Goal: Communication & Community: Share content

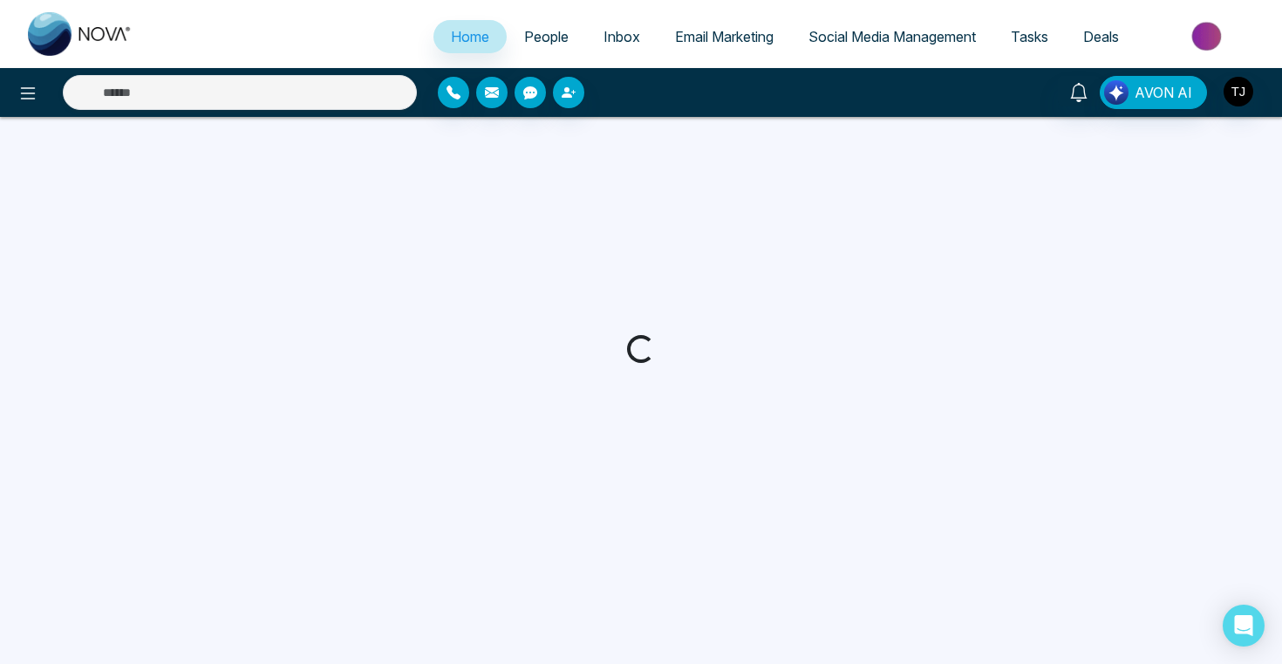
select select "*"
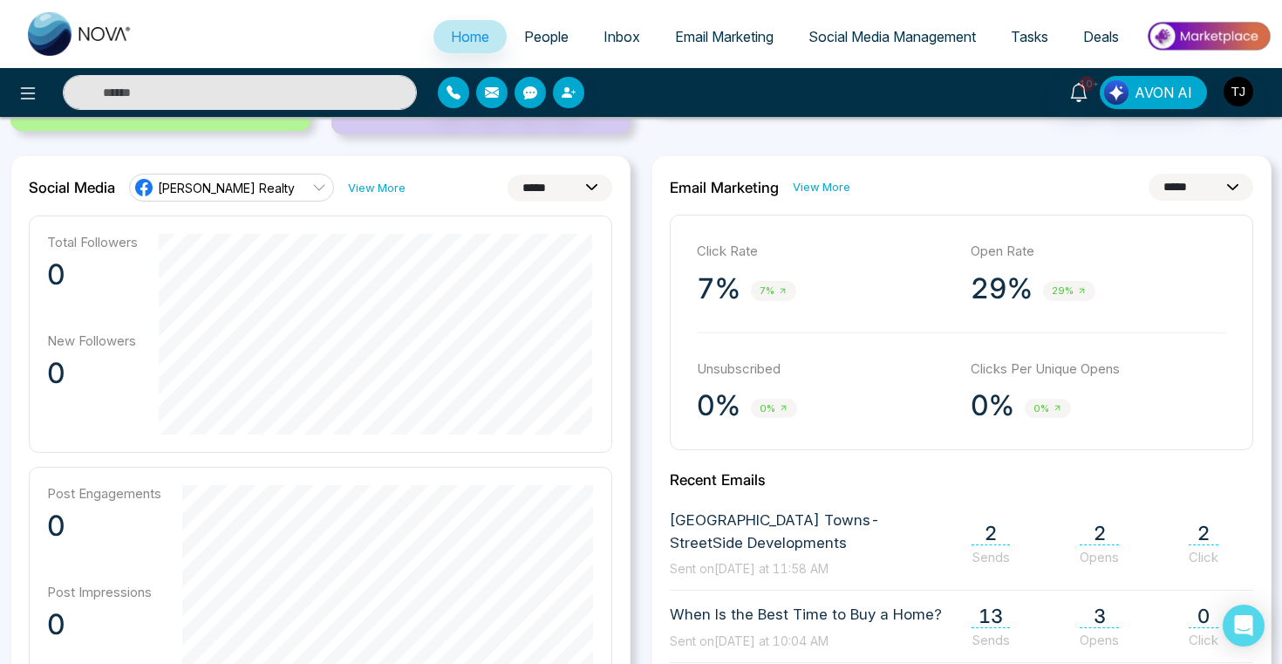
scroll to position [448, 0]
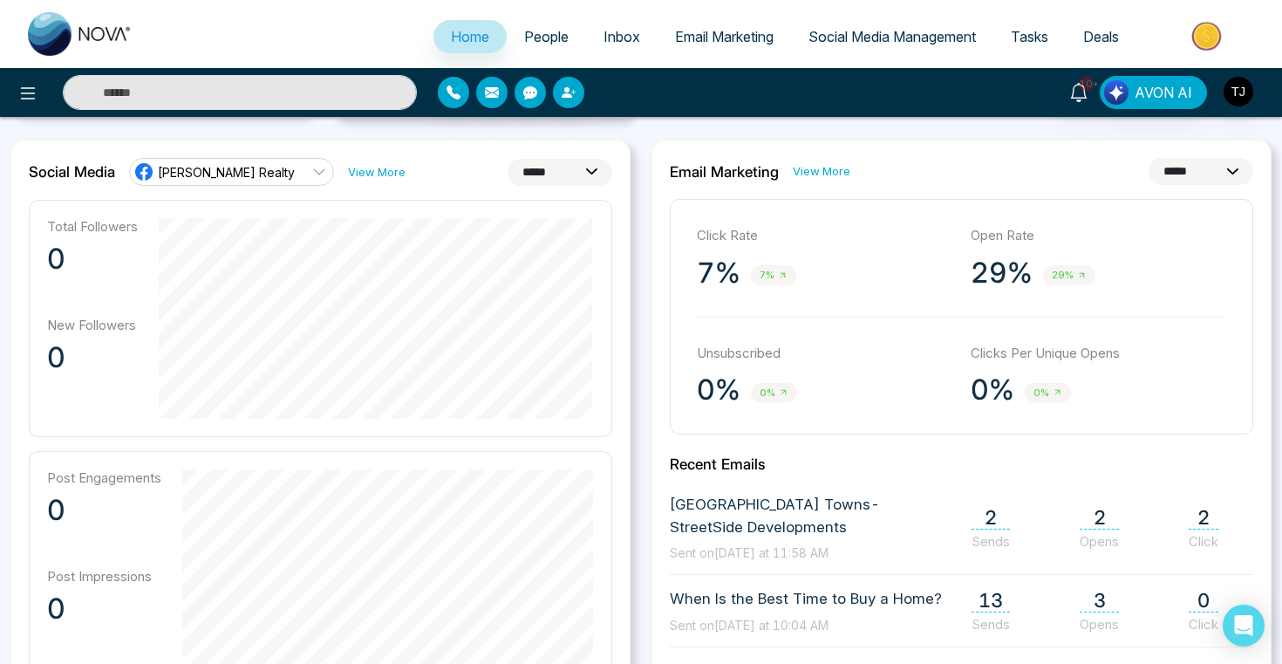
click at [284, 175] on link "[PERSON_NAME] Realty" at bounding box center [231, 172] width 205 height 28
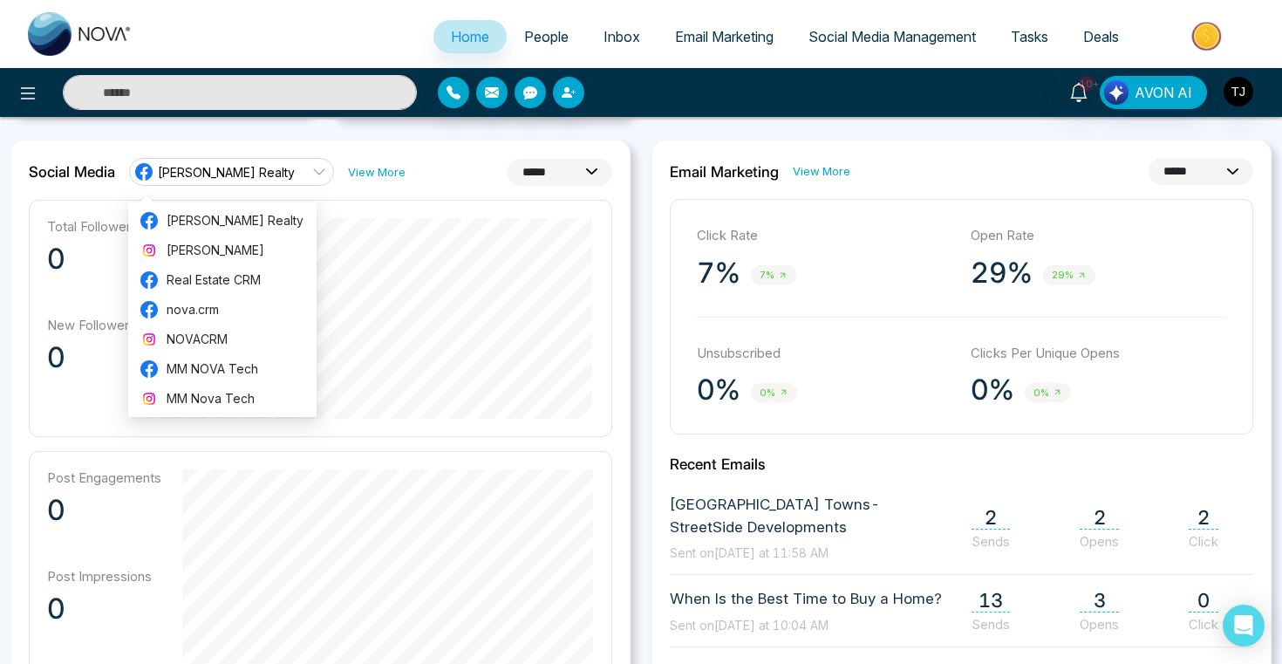
click at [550, 172] on select "**********" at bounding box center [560, 172] width 105 height 27
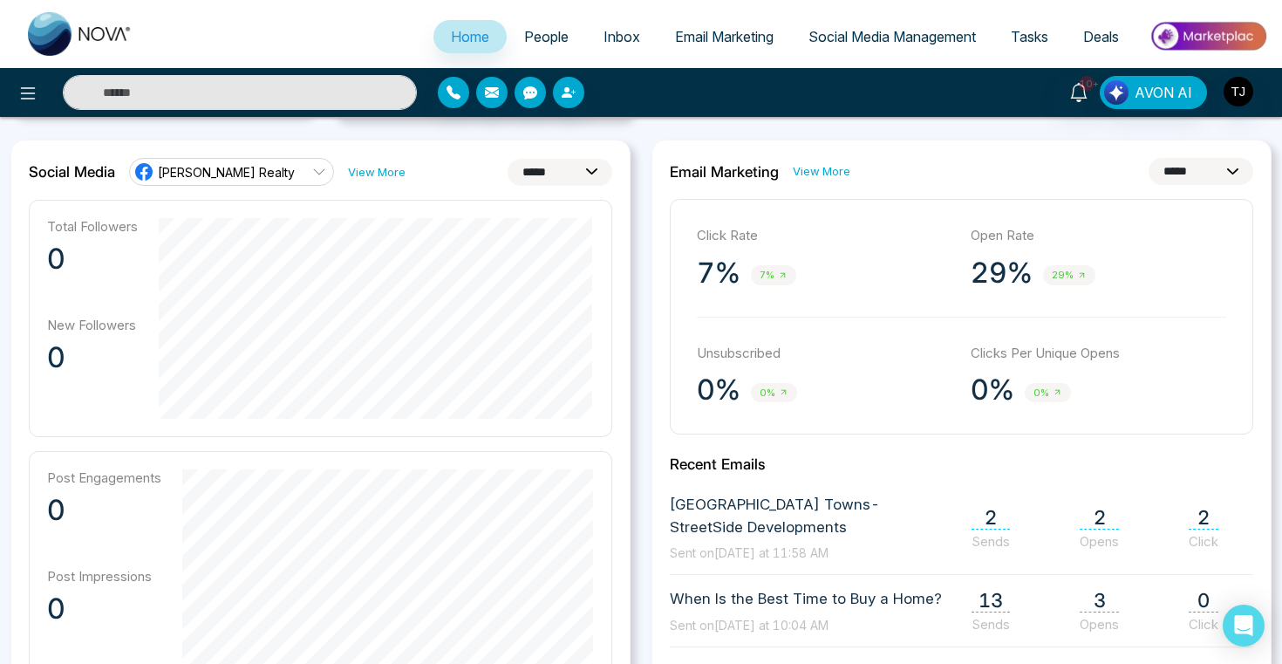
select select "**"
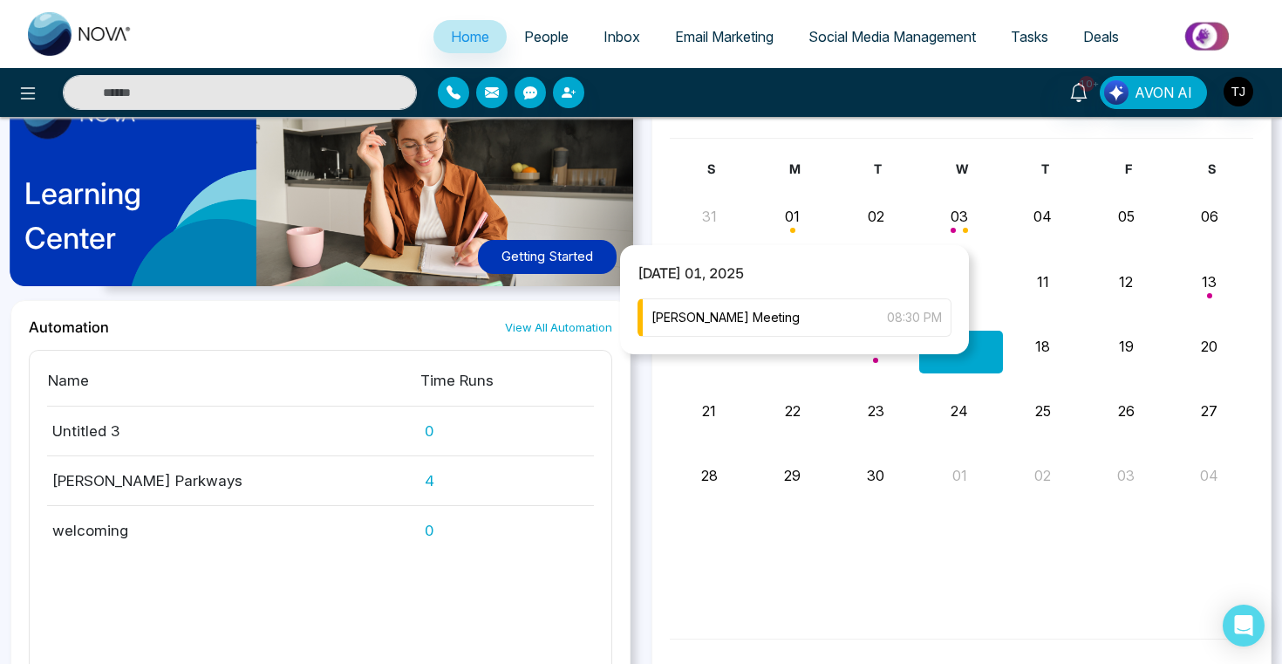
scroll to position [1651, 0]
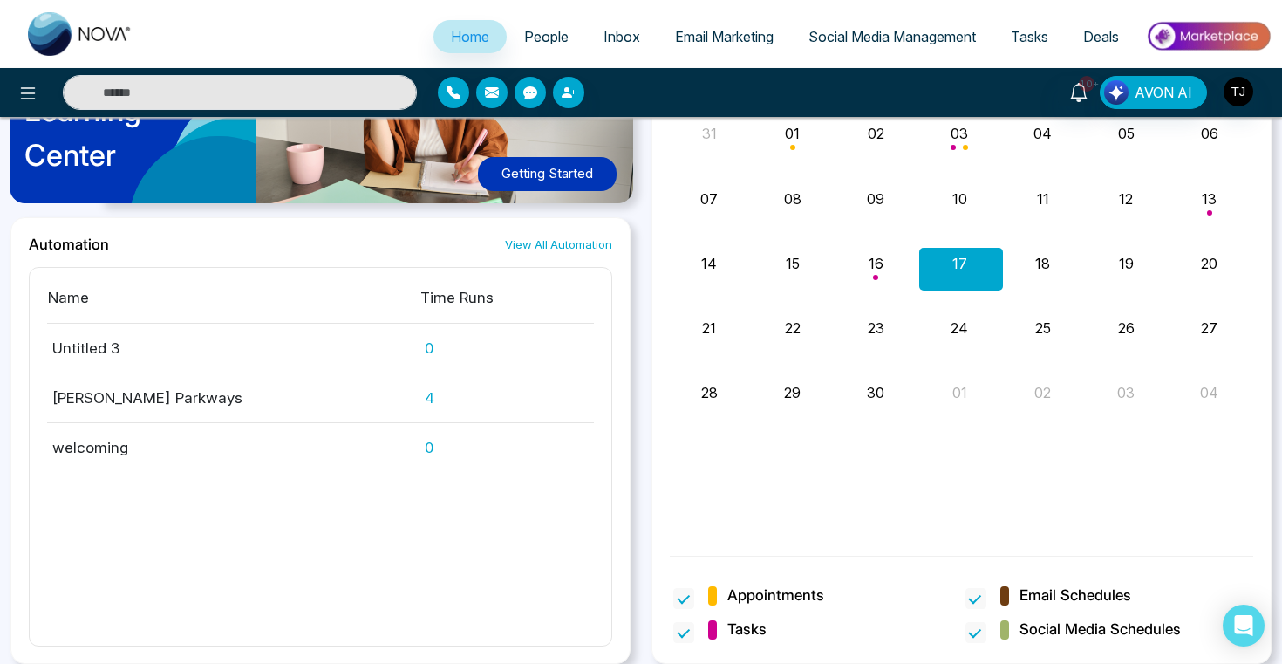
click at [537, 38] on span "People" at bounding box center [546, 36] width 44 height 17
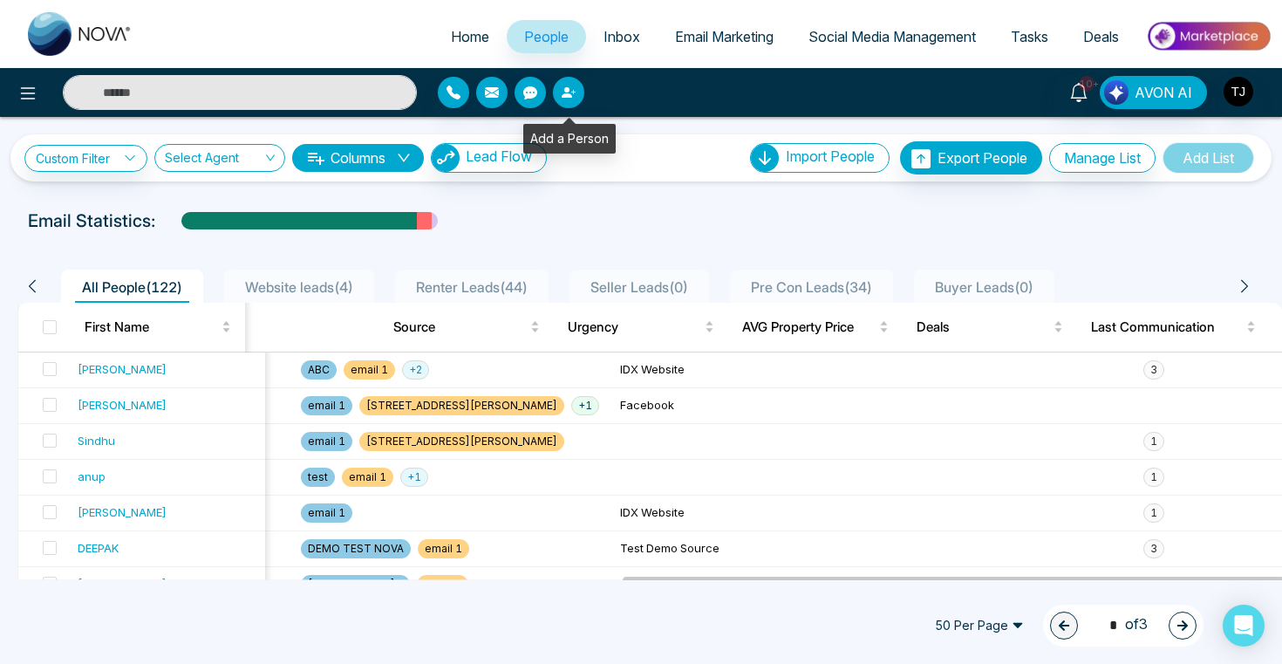
click at [573, 85] on button "button" at bounding box center [568, 92] width 31 height 31
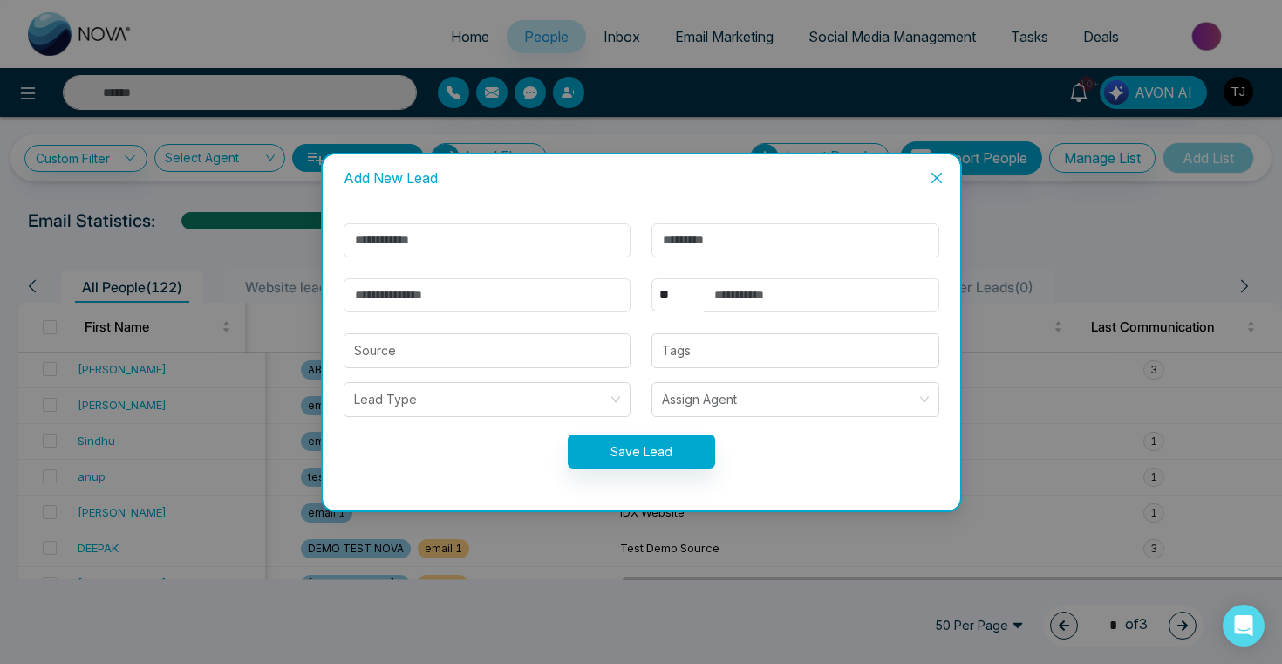
click at [941, 181] on icon "close" at bounding box center [937, 178] width 14 height 14
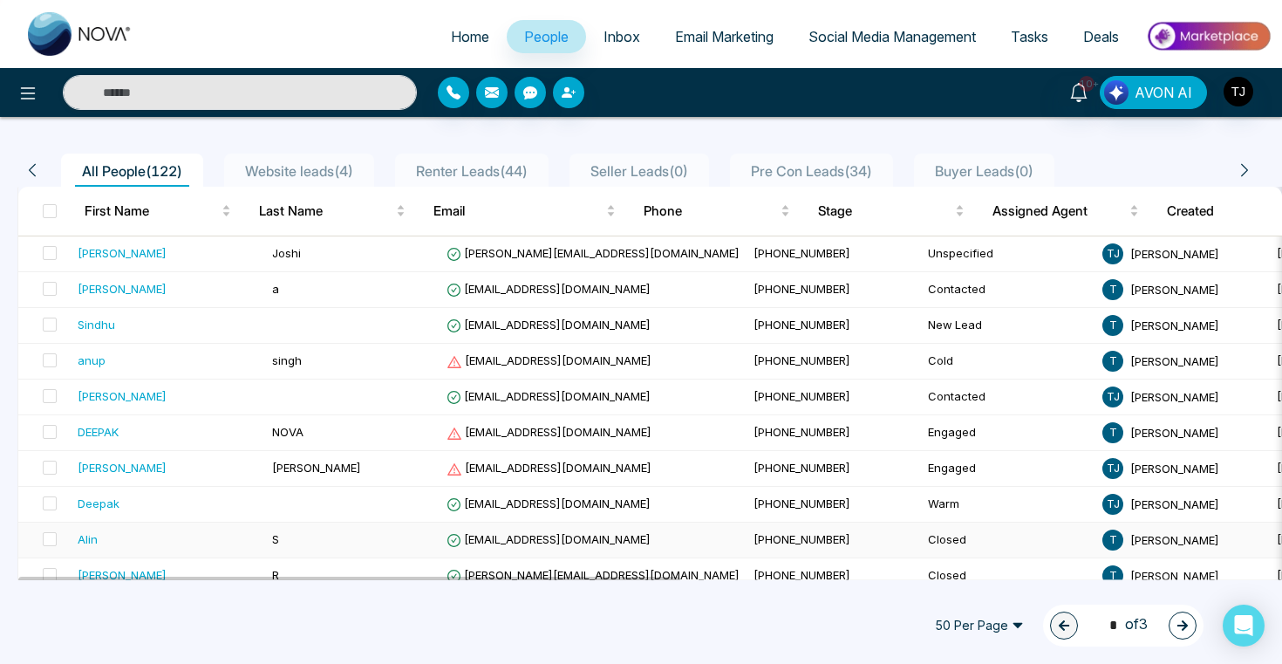
click at [91, 536] on div "Alin" at bounding box center [88, 538] width 20 height 17
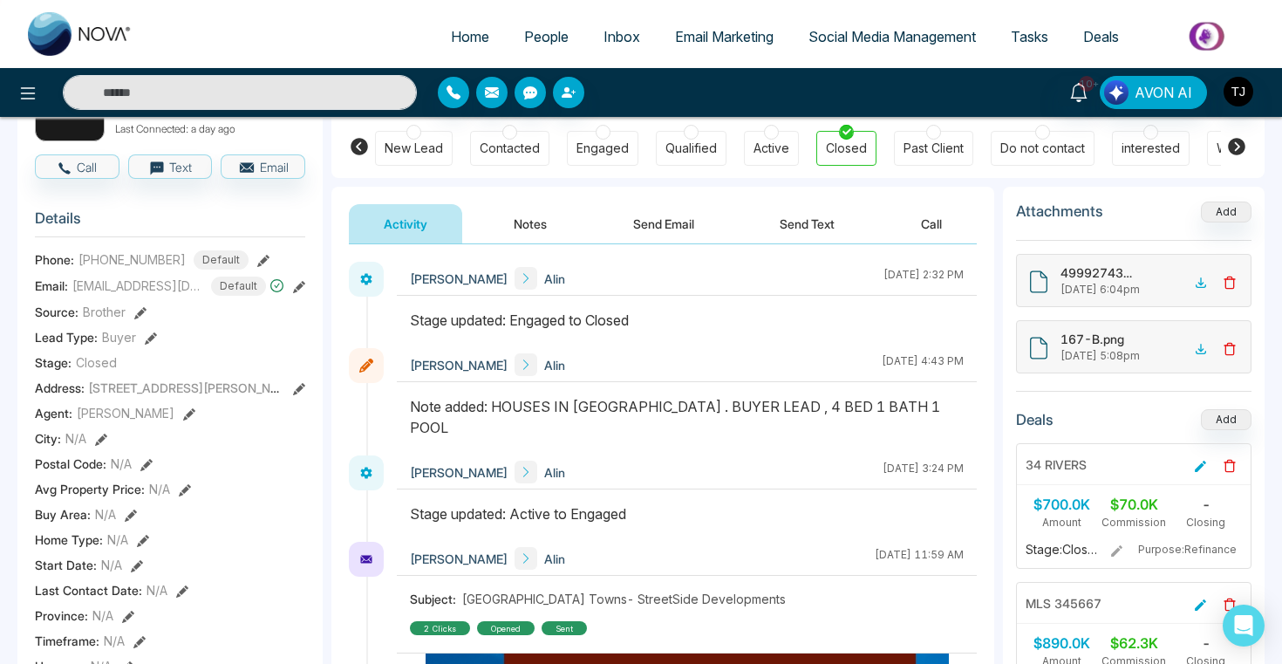
click at [538, 221] on button "Notes" at bounding box center [530, 223] width 103 height 39
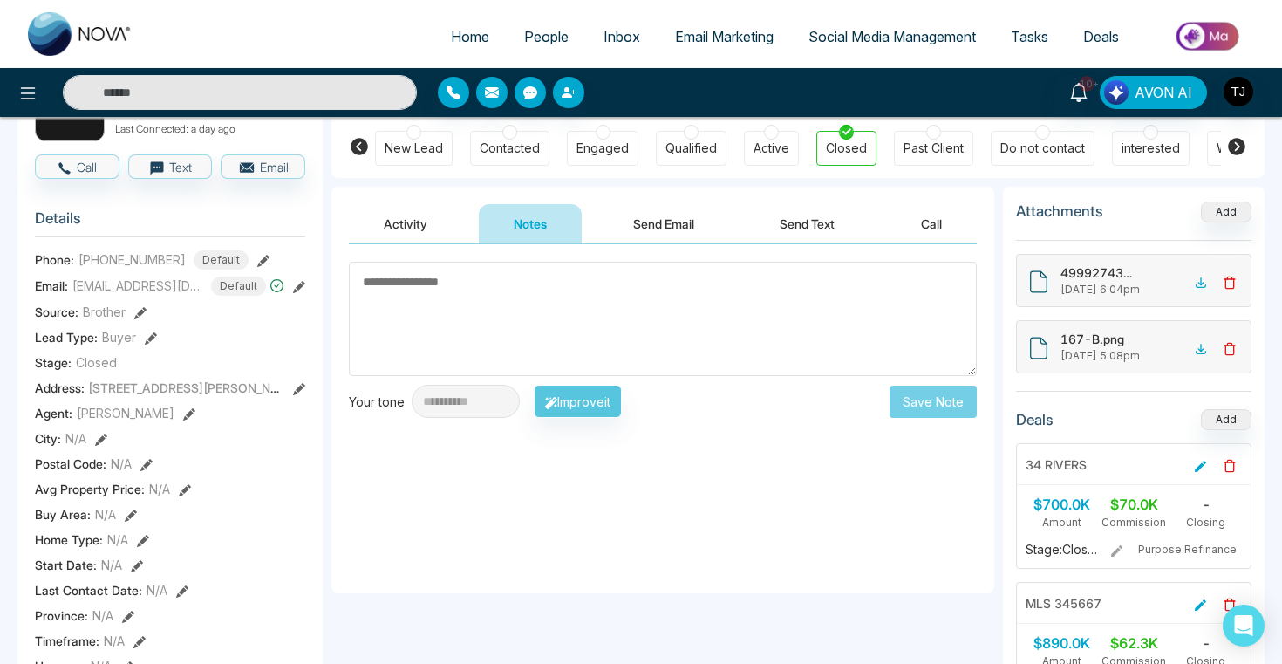
click at [669, 227] on button "Send Email" at bounding box center [663, 223] width 131 height 39
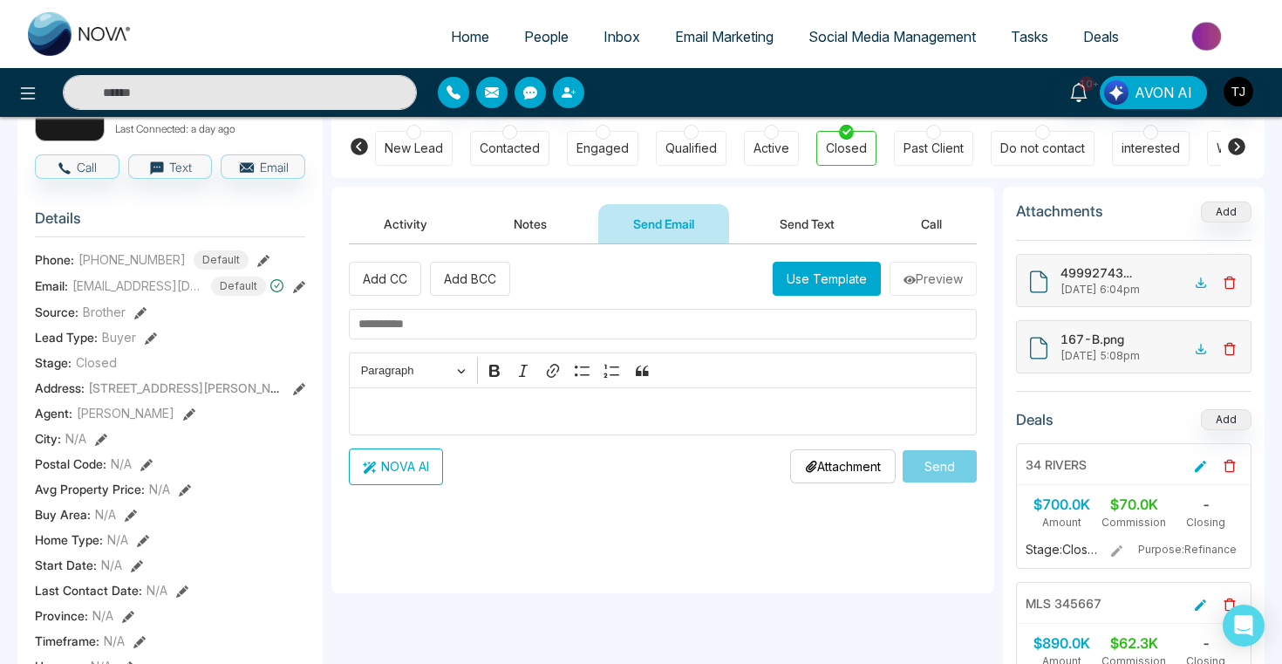
click at [814, 215] on button "Send Text" at bounding box center [807, 223] width 125 height 39
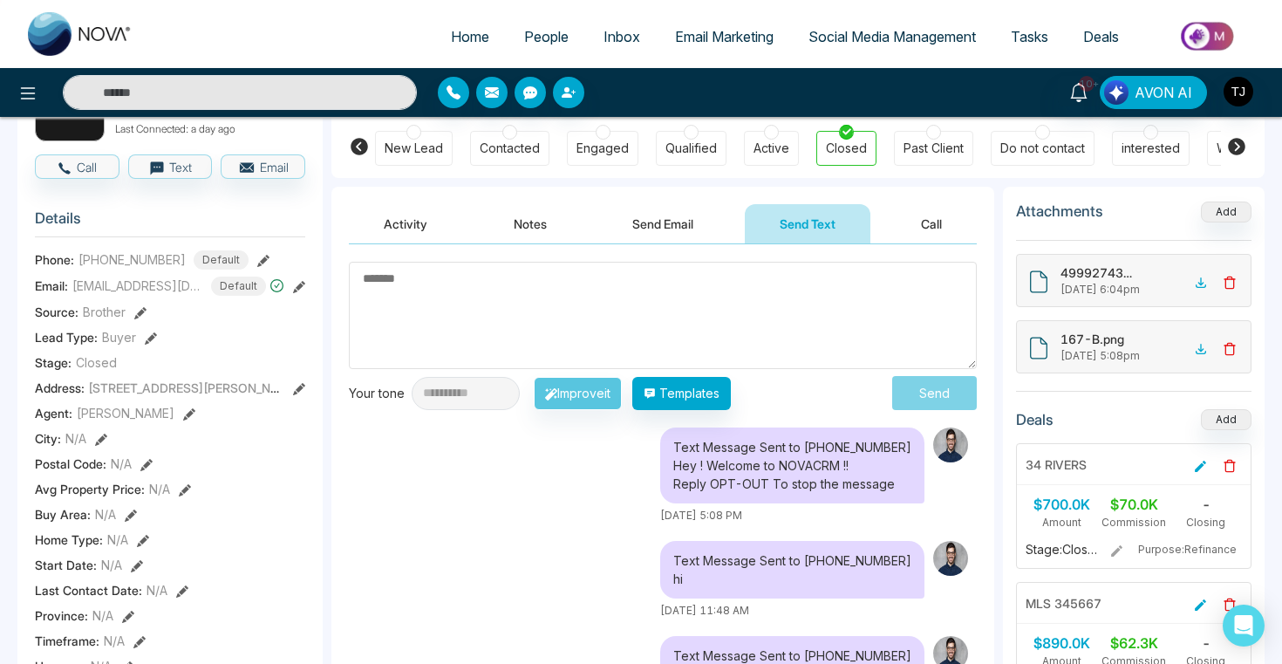
click at [908, 227] on button "Call" at bounding box center [931, 223] width 91 height 39
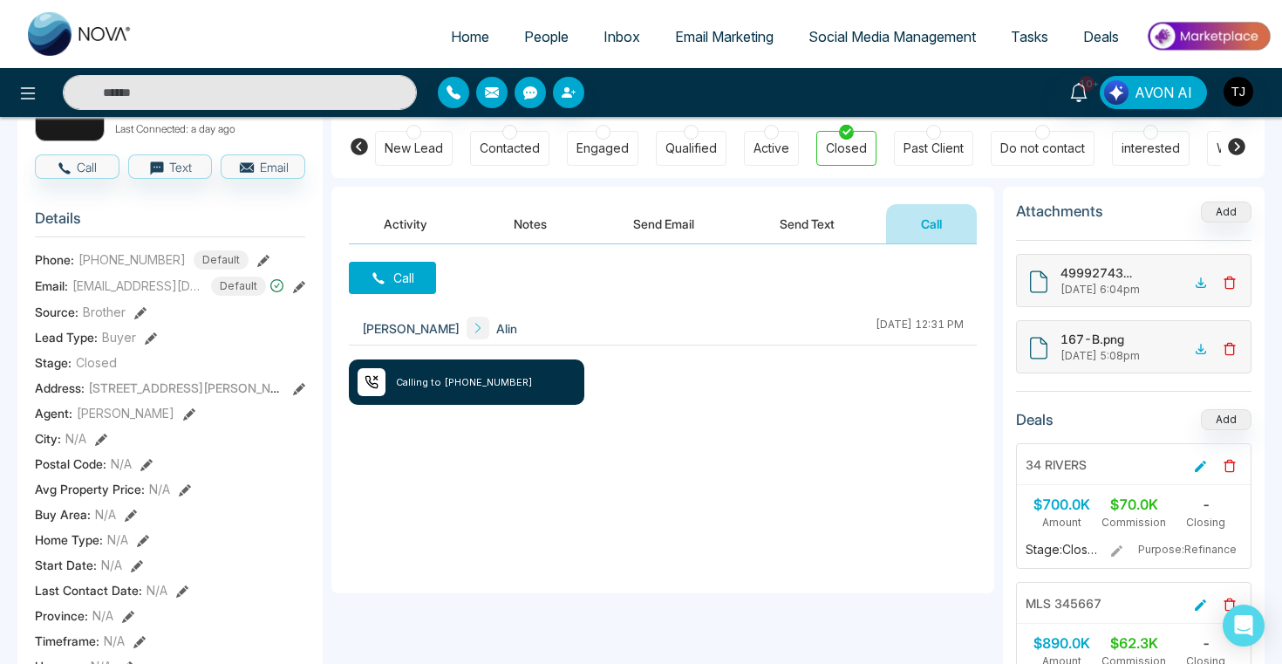
click at [542, 219] on button "Notes" at bounding box center [530, 223] width 103 height 39
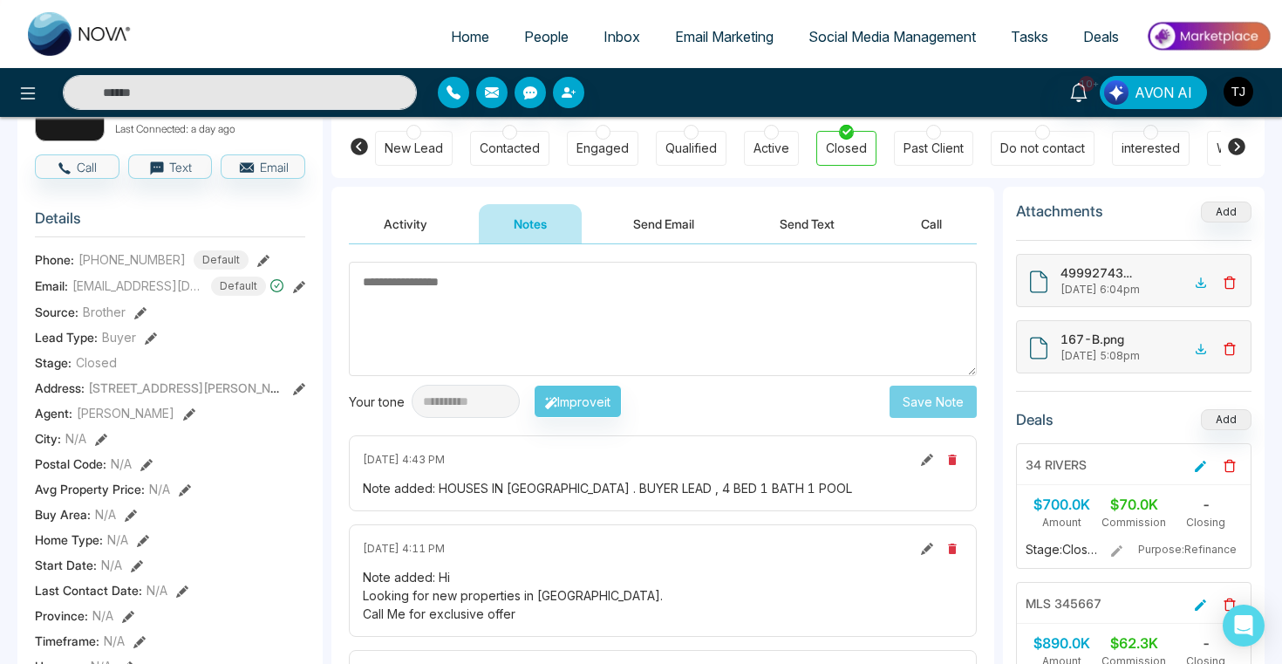
click at [628, 233] on button "Send Email" at bounding box center [663, 223] width 131 height 39
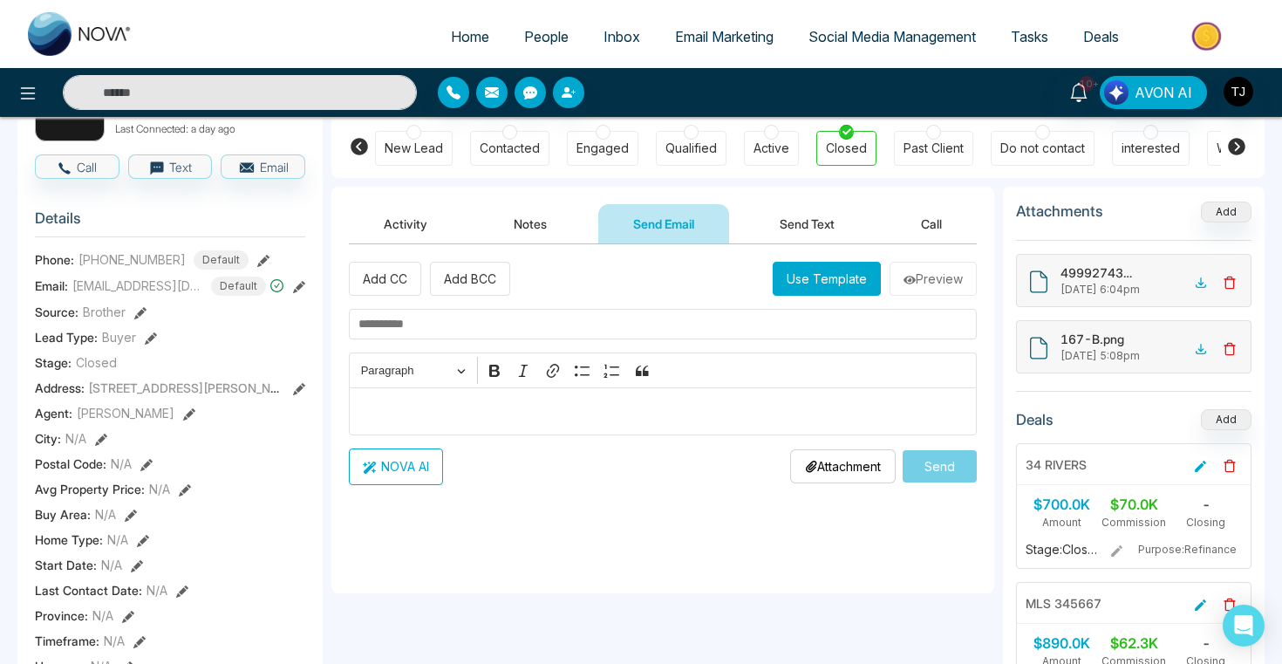
click at [539, 412] on p "Editor editing area: main" at bounding box center [663, 410] width 610 height 21
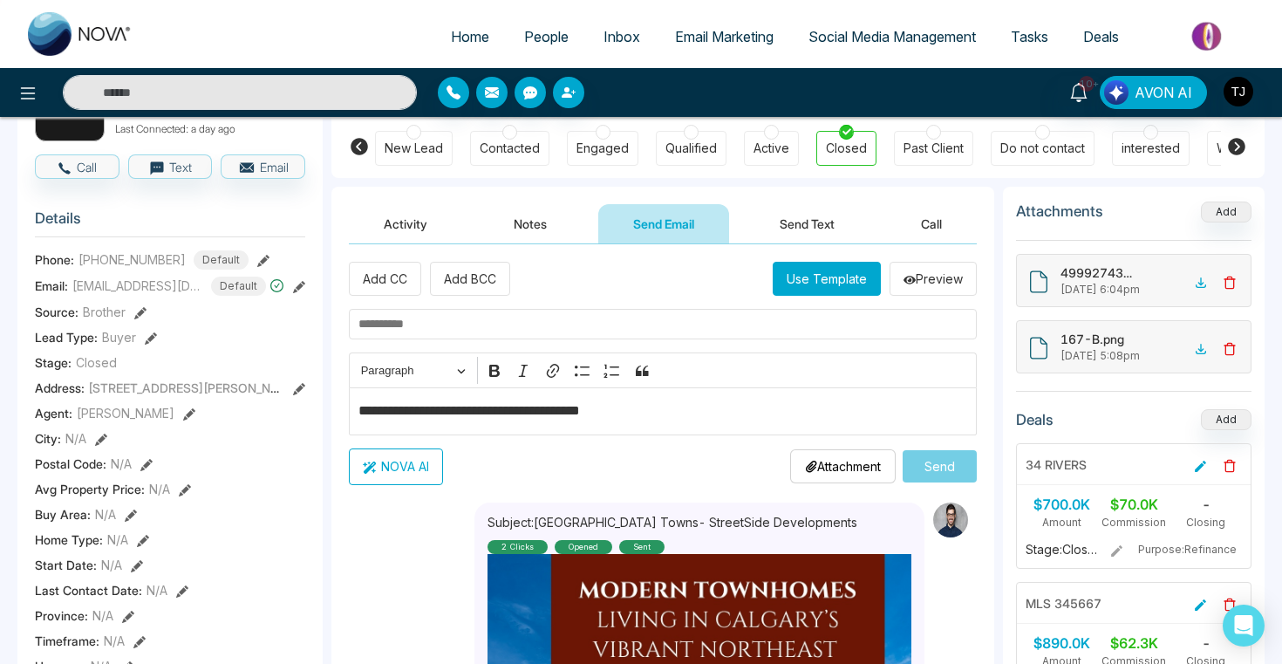
click at [643, 426] on div "**********" at bounding box center [663, 411] width 628 height 48
drag, startPoint x: 643, startPoint y: 426, endPoint x: 344, endPoint y: 419, distance: 298.3
click at [408, 476] on button "NOVA AI" at bounding box center [396, 466] width 94 height 37
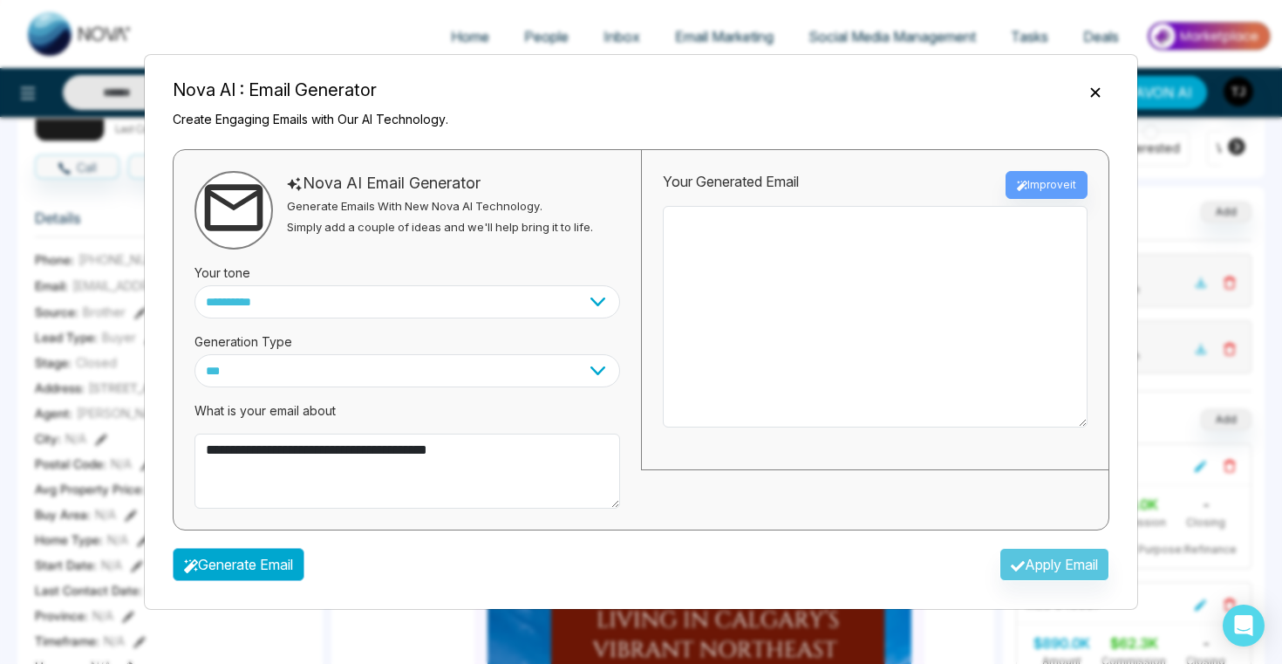
click at [294, 556] on button "Generate Email" at bounding box center [239, 564] width 132 height 33
type textarea "**********"
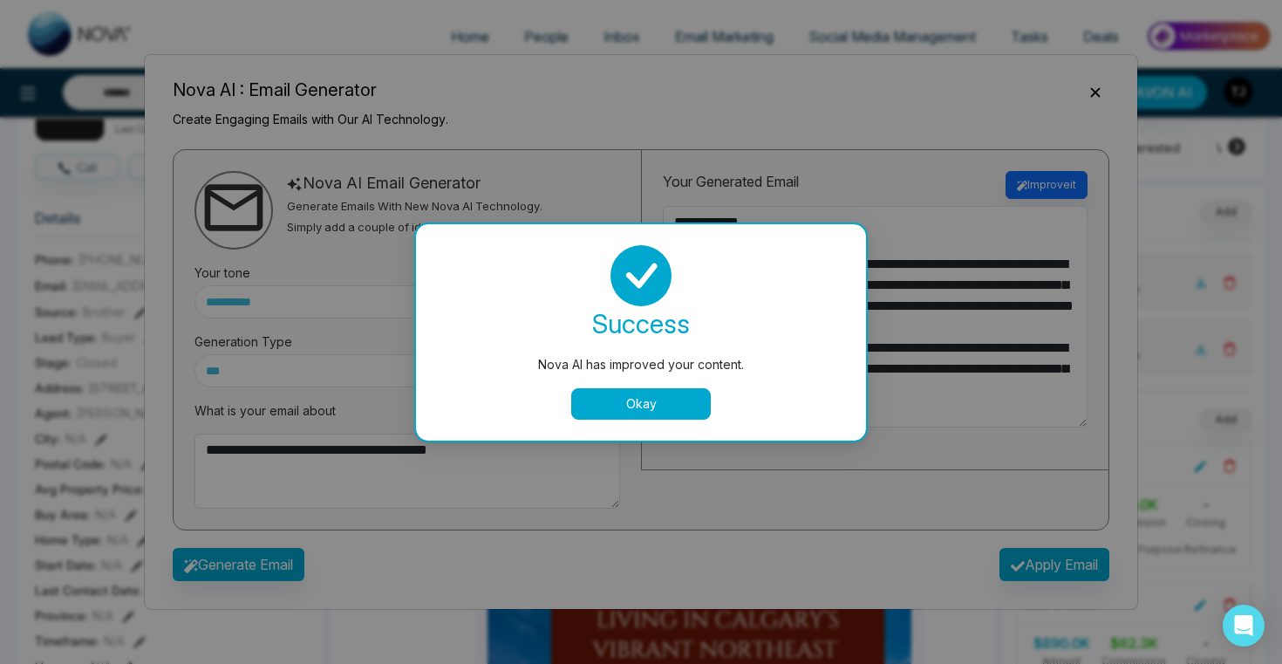
click at [688, 391] on button "Okay" at bounding box center [641, 403] width 140 height 31
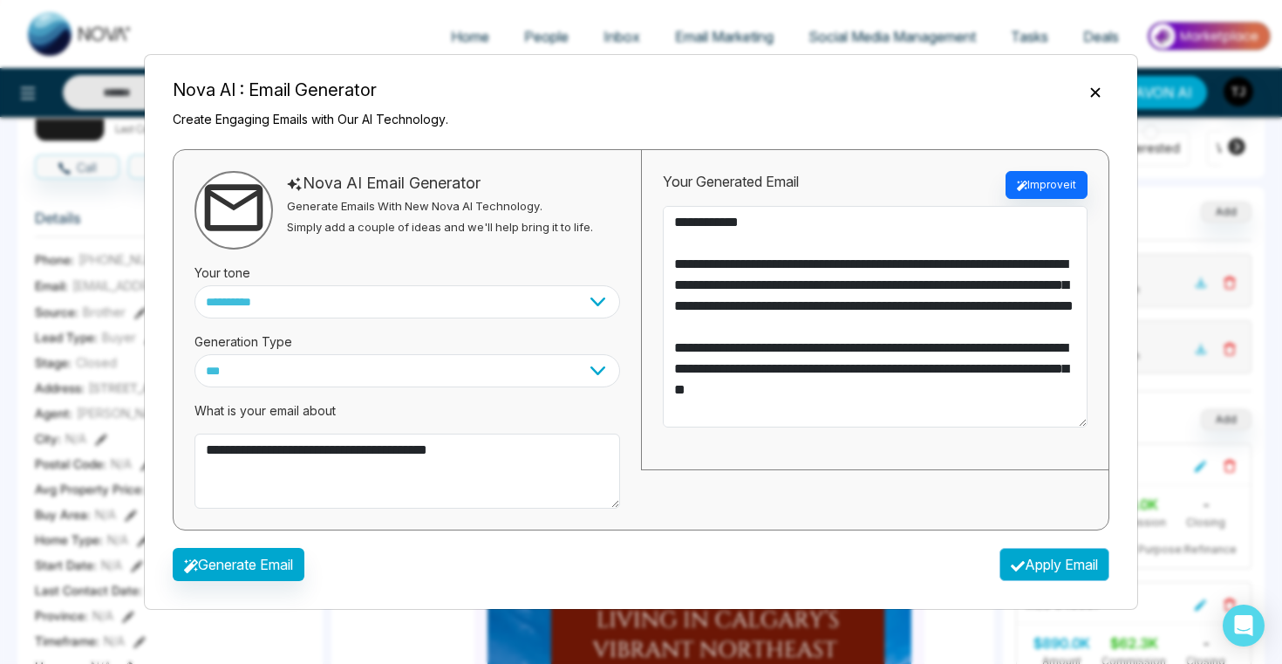
click at [1079, 553] on button "Apply Email" at bounding box center [1054, 564] width 110 height 33
type textarea "**********"
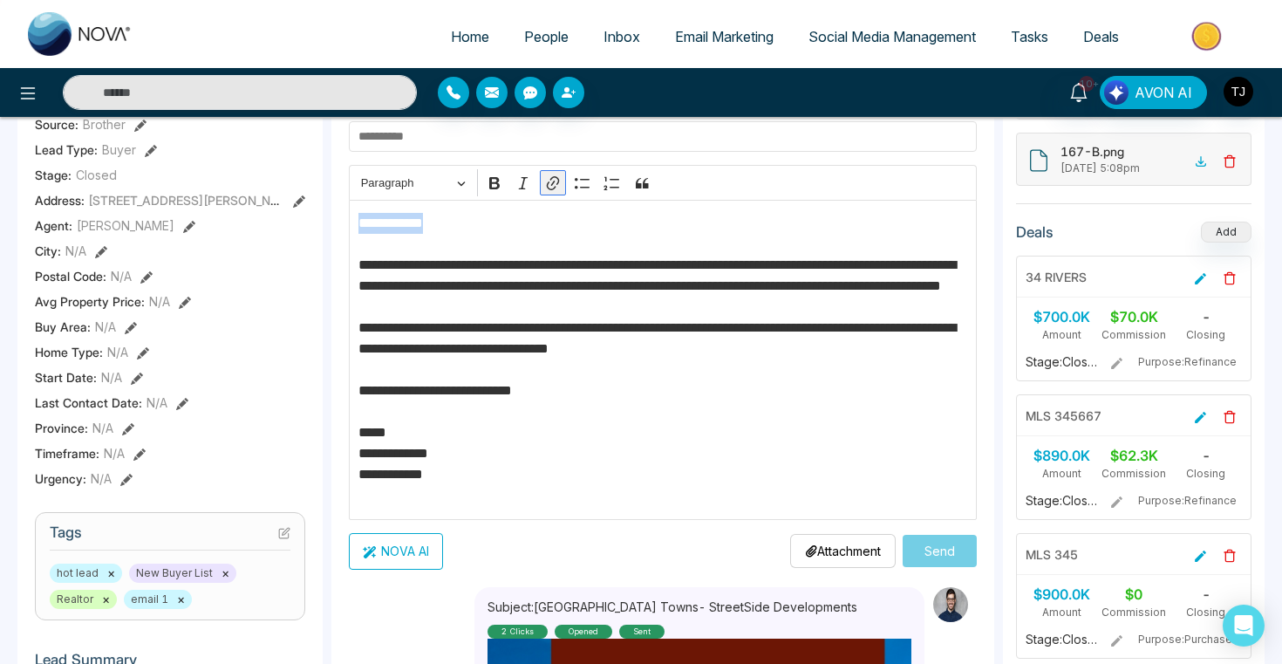
click at [560, 189] on icon "Editor toolbar" at bounding box center [552, 182] width 17 height 17
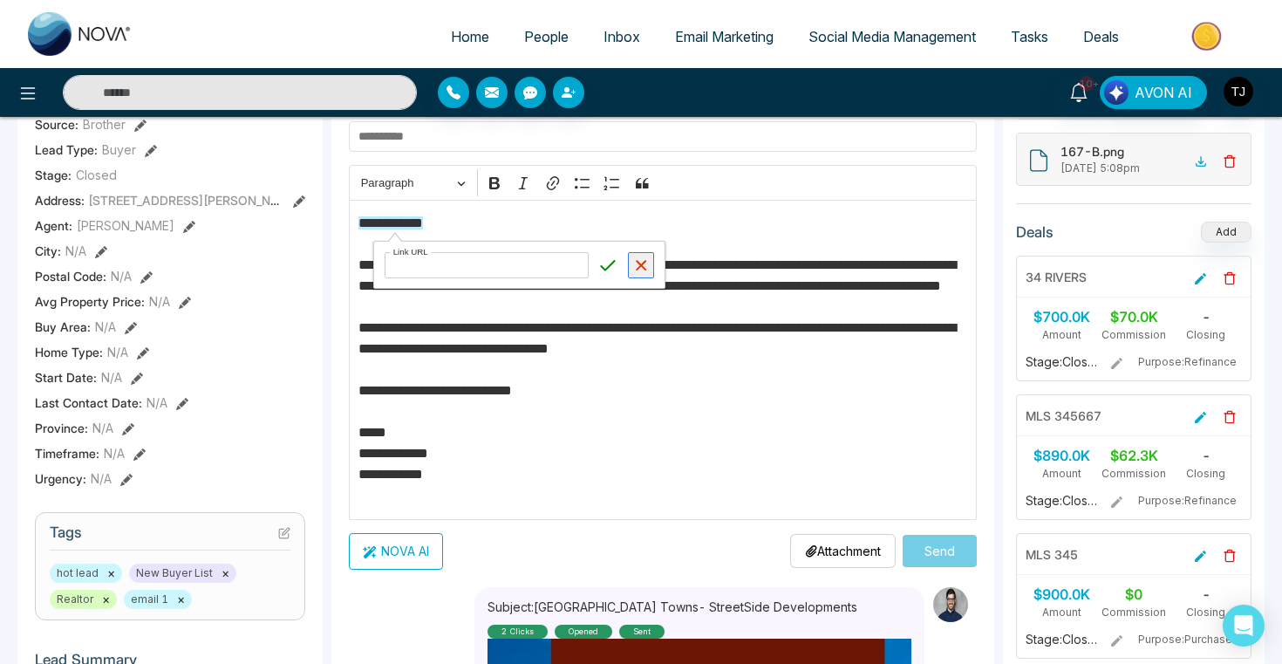
click at [646, 273] on button "Cancel" at bounding box center [641, 265] width 26 height 26
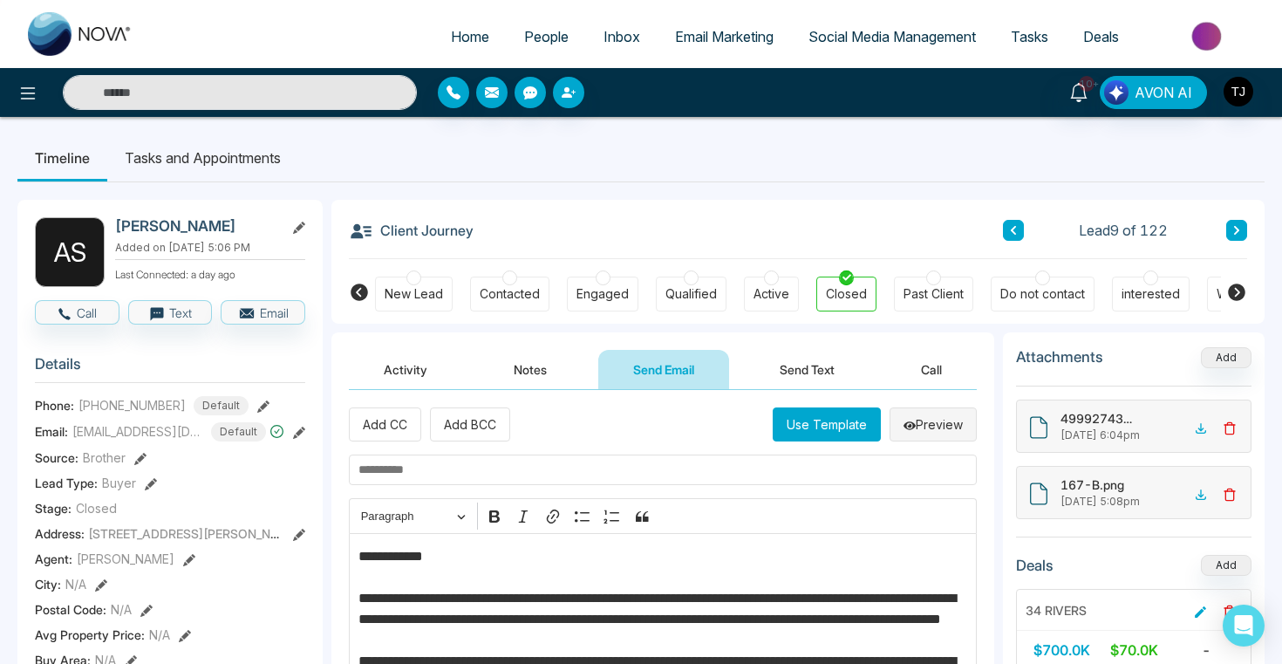
click at [938, 417] on button "Preview" at bounding box center [932, 424] width 87 height 34
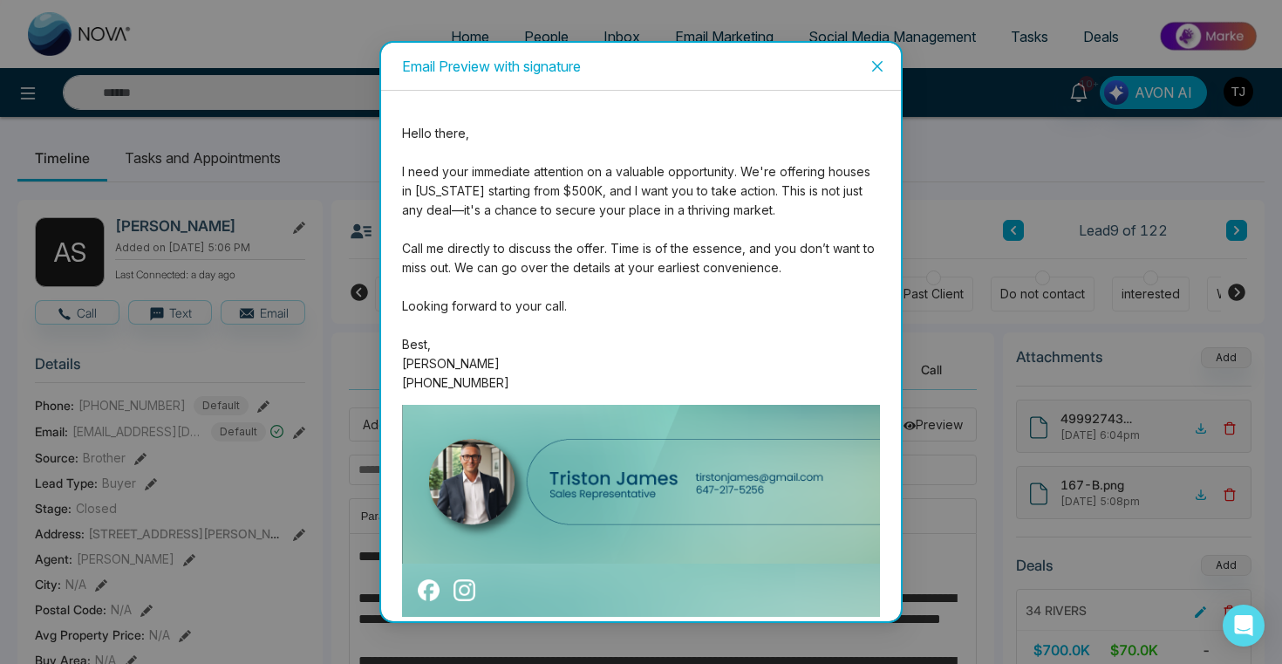
scroll to position [16, 0]
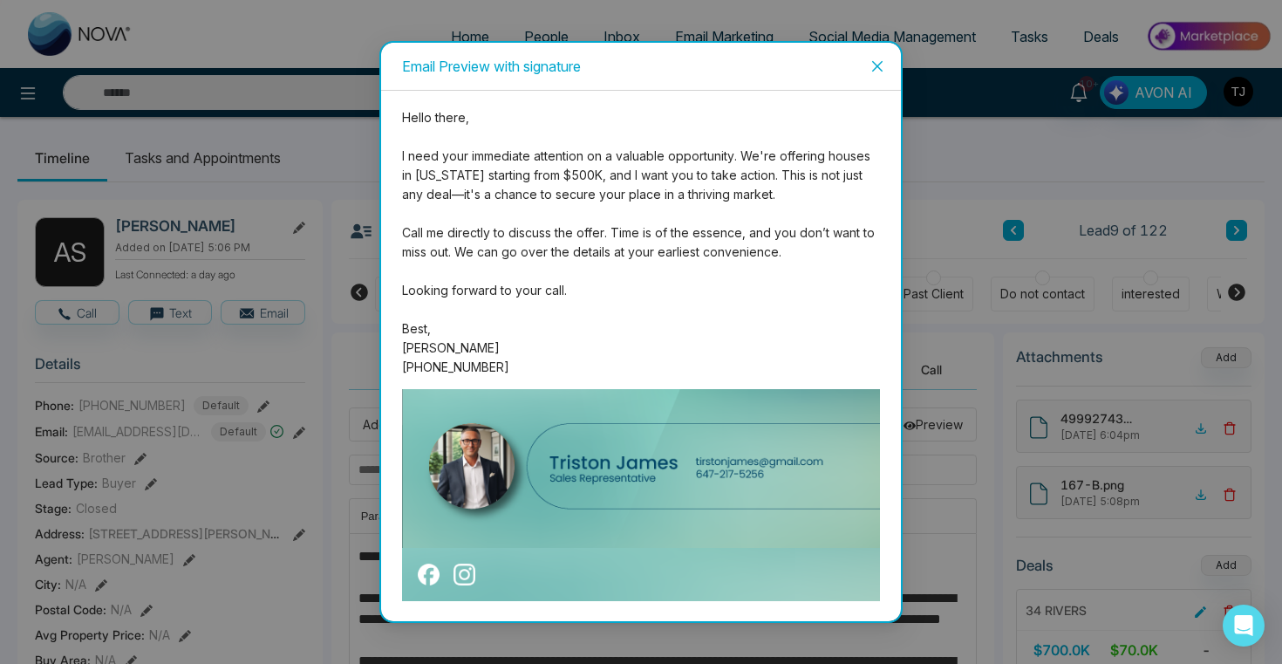
click at [876, 55] on span "Close" at bounding box center [877, 66] width 47 height 47
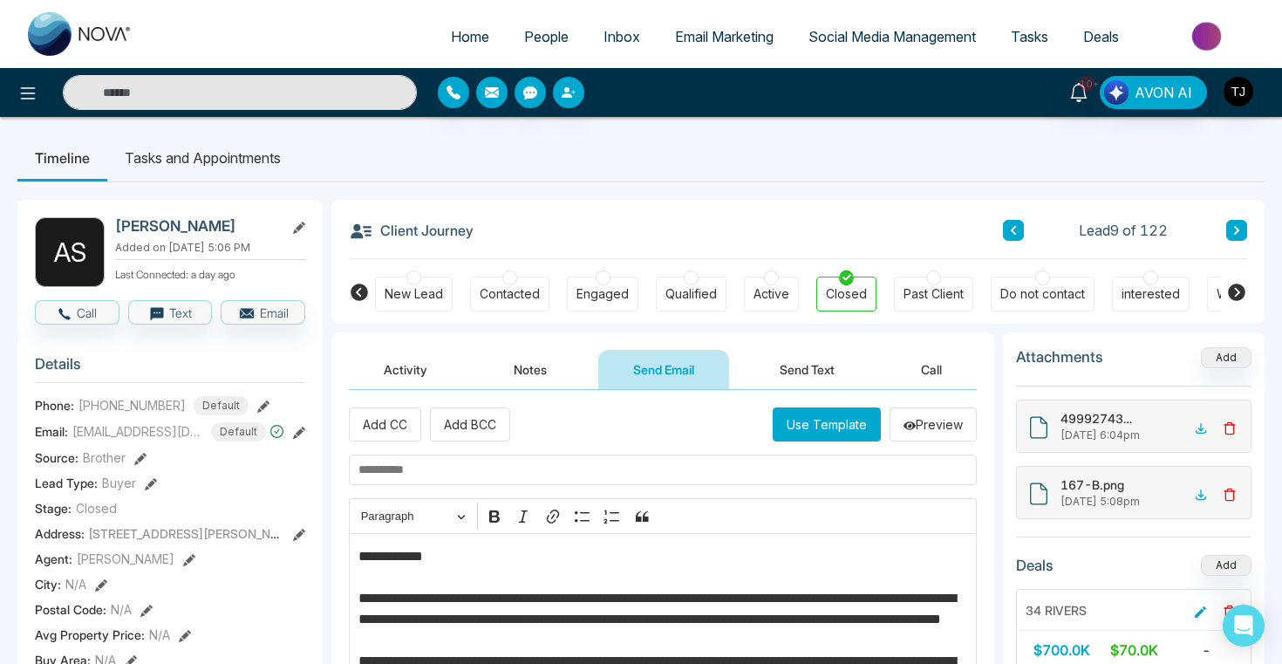
click at [248, 153] on li "Tasks and Appointments" at bounding box center [202, 157] width 191 height 47
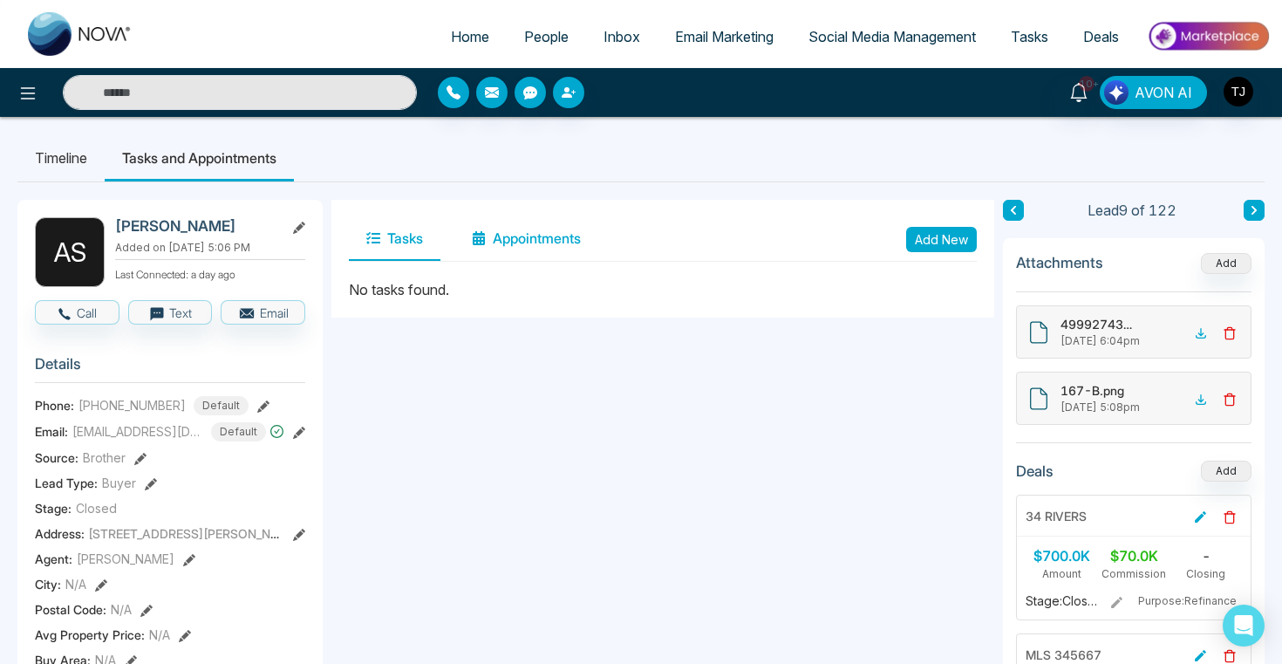
click at [549, 241] on button "Appointments" at bounding box center [526, 239] width 144 height 44
click at [556, 28] on span "People" at bounding box center [546, 36] width 44 height 17
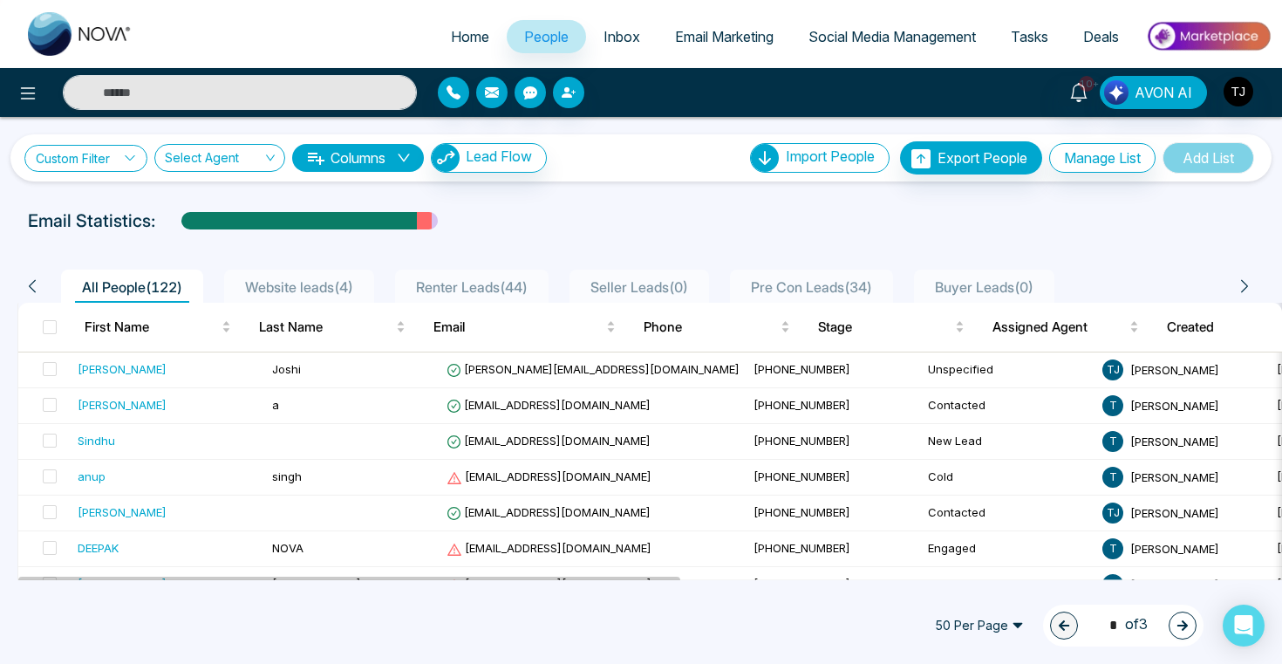
click at [61, 153] on link "Custom Filter" at bounding box center [85, 158] width 123 height 27
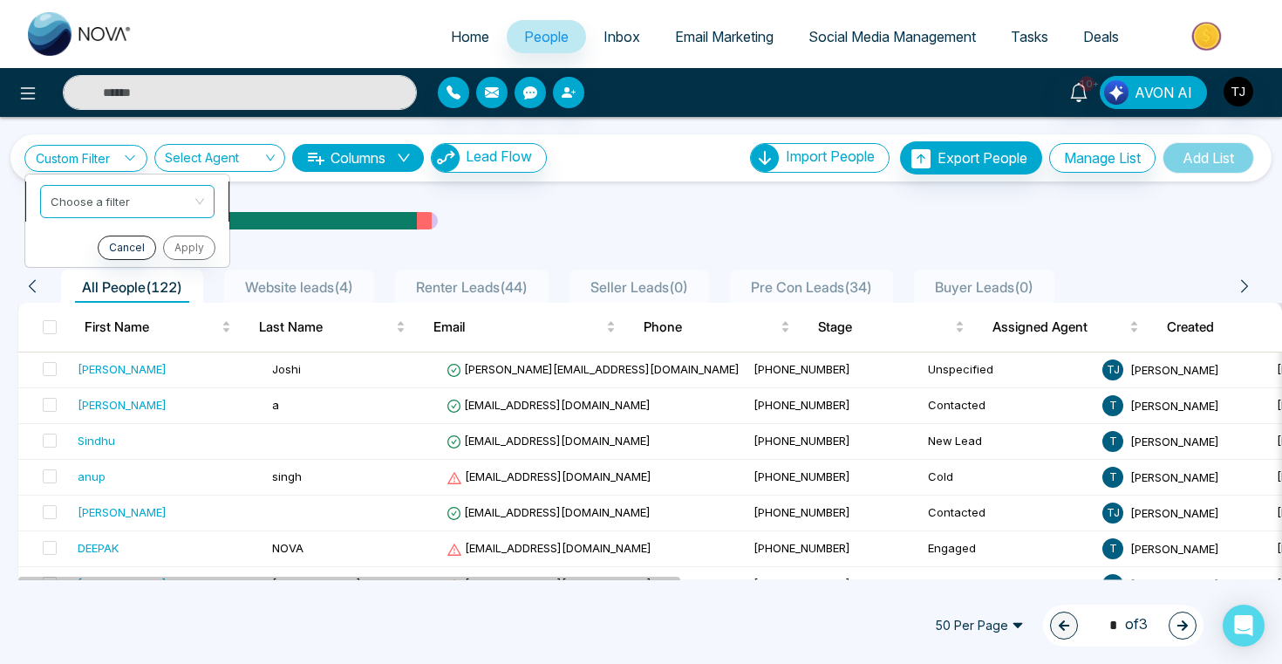
click at [81, 194] on input "search" at bounding box center [121, 199] width 141 height 26
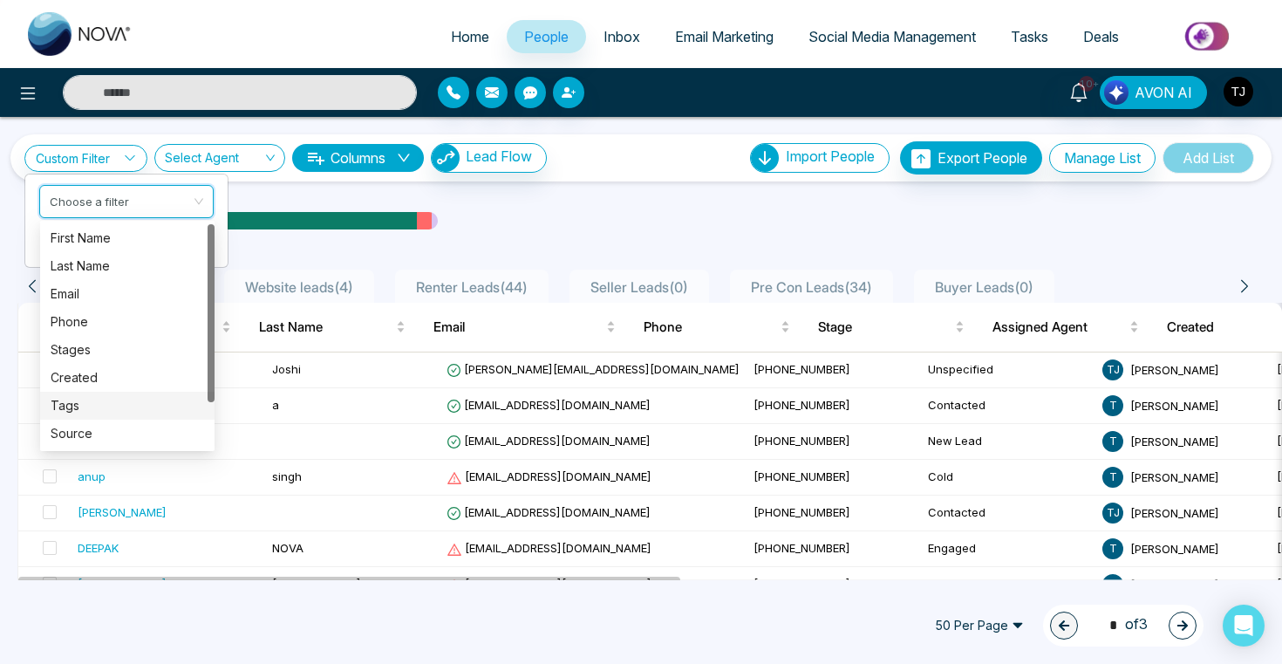
click at [88, 412] on div "Tags" at bounding box center [127, 405] width 153 height 19
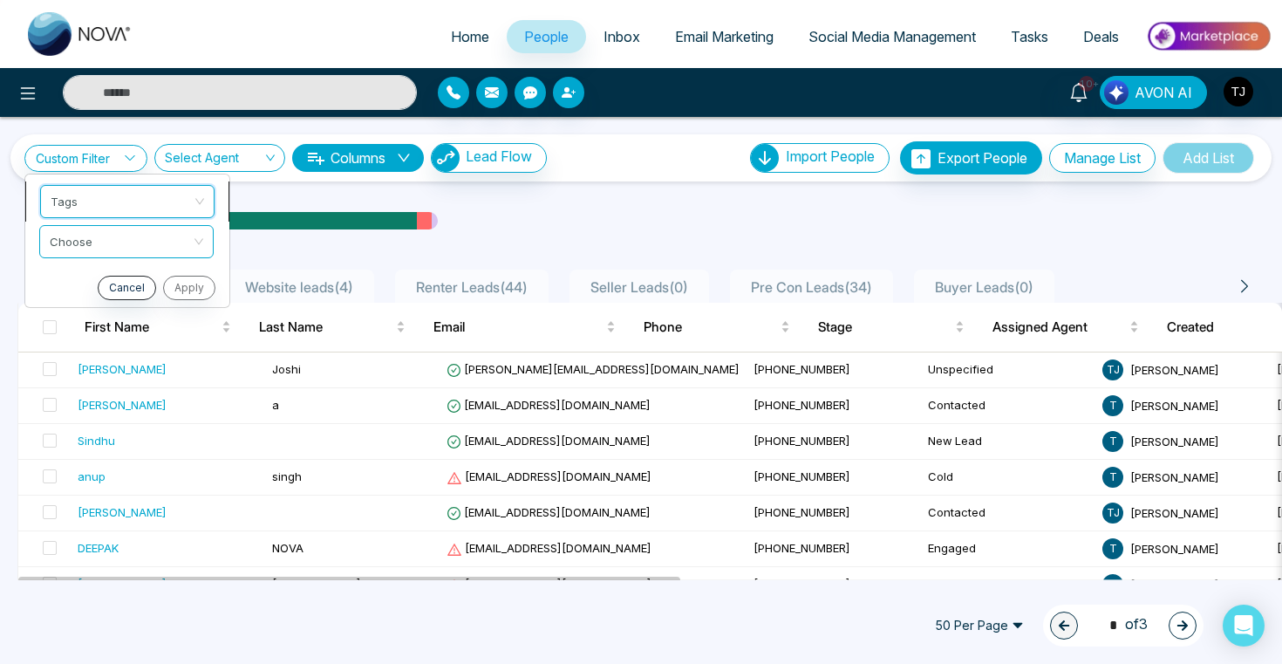
click at [162, 208] on span "Tags" at bounding box center [127, 201] width 153 height 31
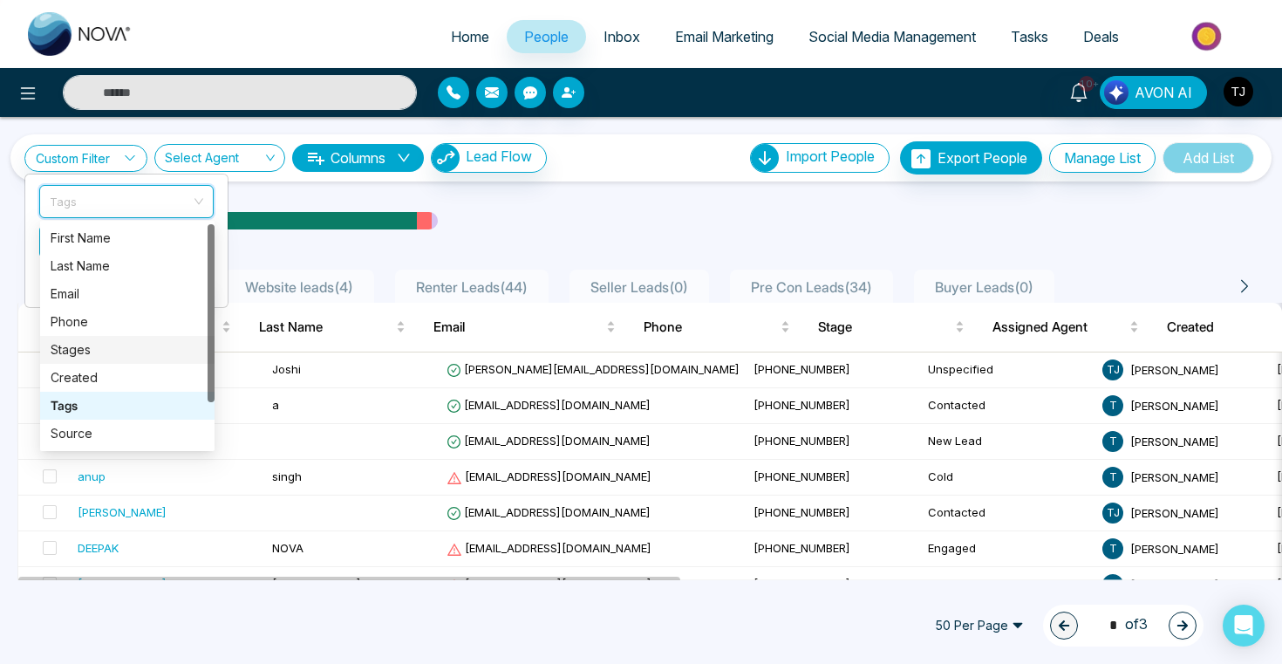
scroll to position [56, 0]
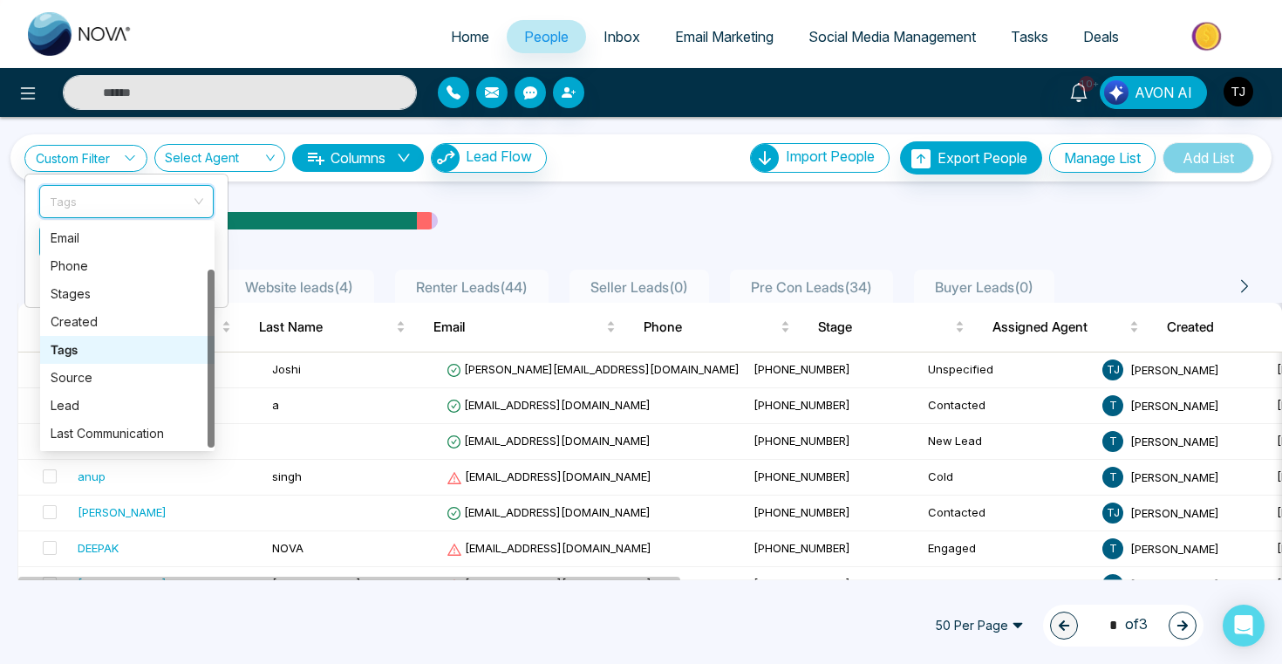
click at [112, 351] on div "Tags" at bounding box center [127, 349] width 153 height 19
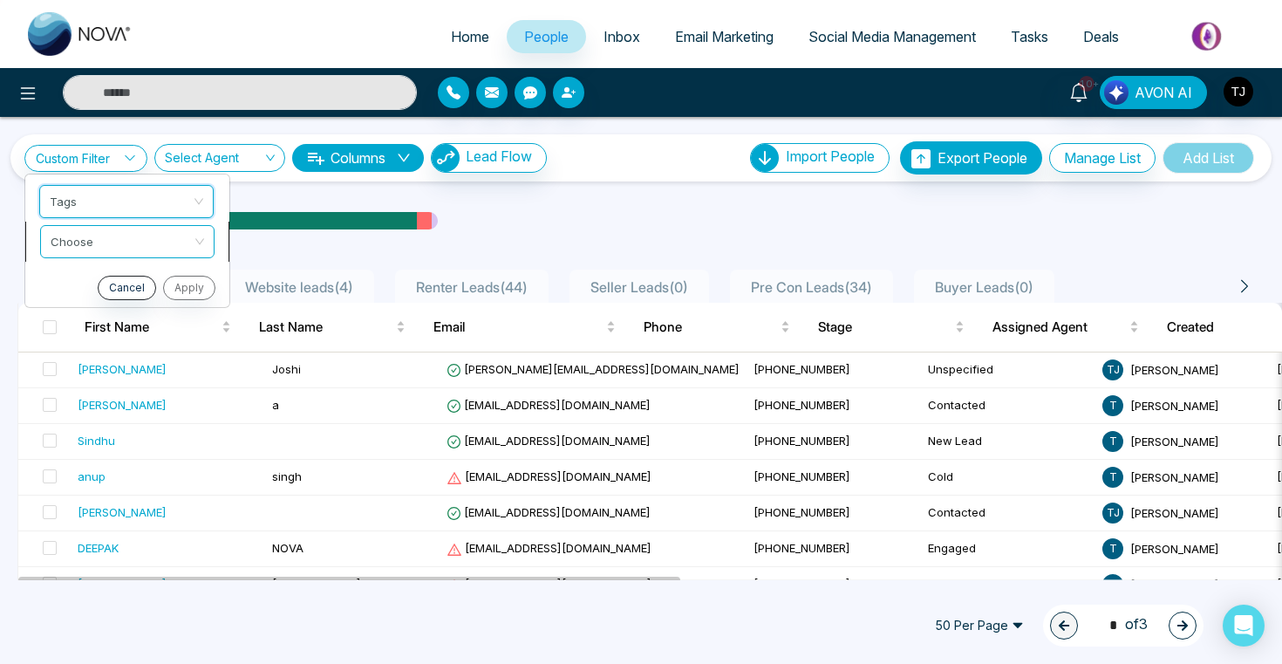
click at [151, 235] on input "search" at bounding box center [121, 239] width 141 height 26
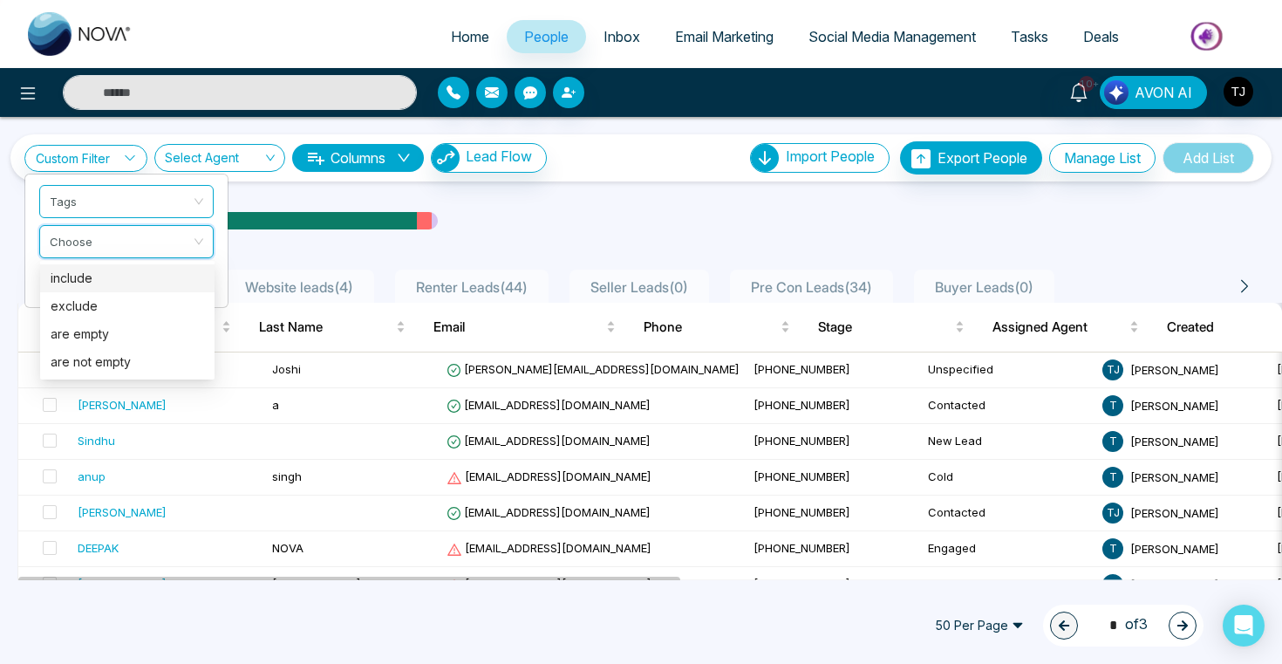
click at [138, 276] on div "include" at bounding box center [127, 278] width 153 height 19
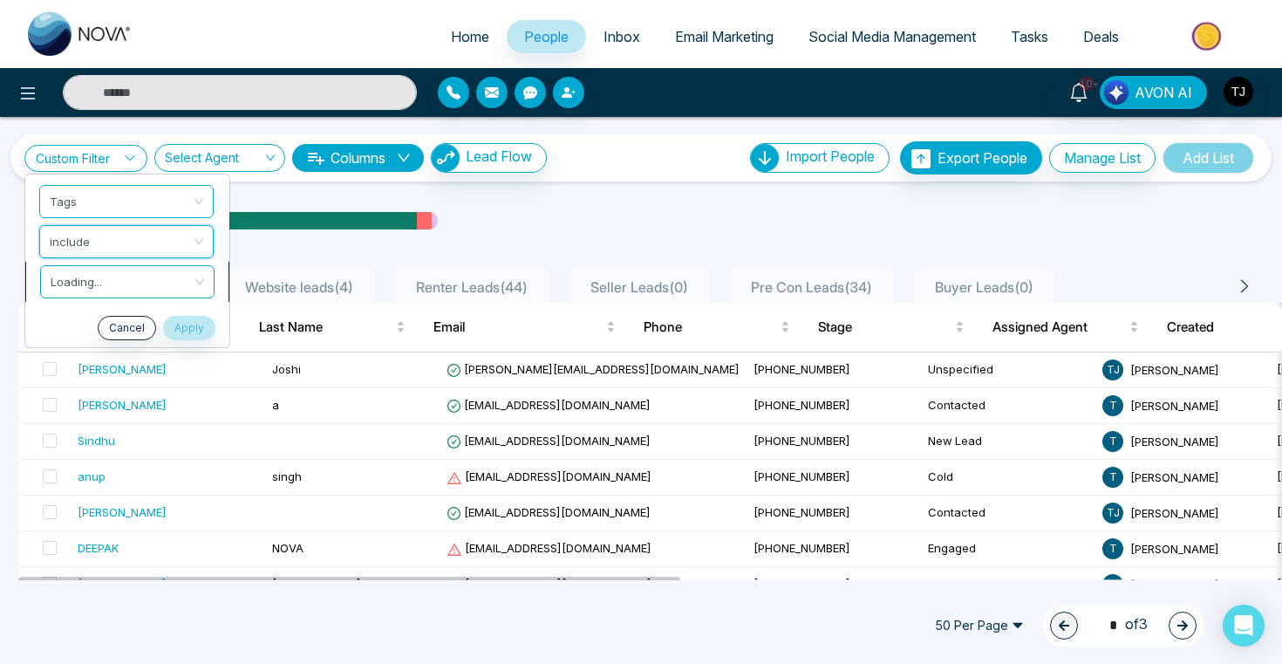
click at [137, 288] on input "search" at bounding box center [121, 279] width 141 height 26
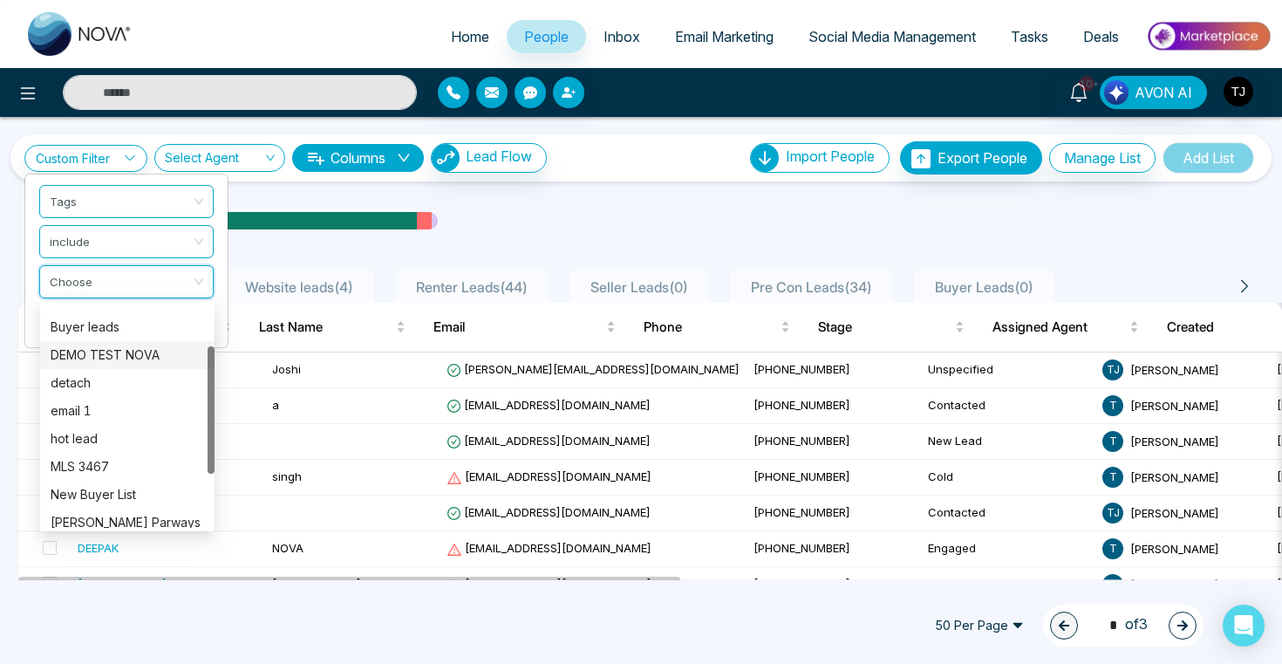
scroll to position [37, 0]
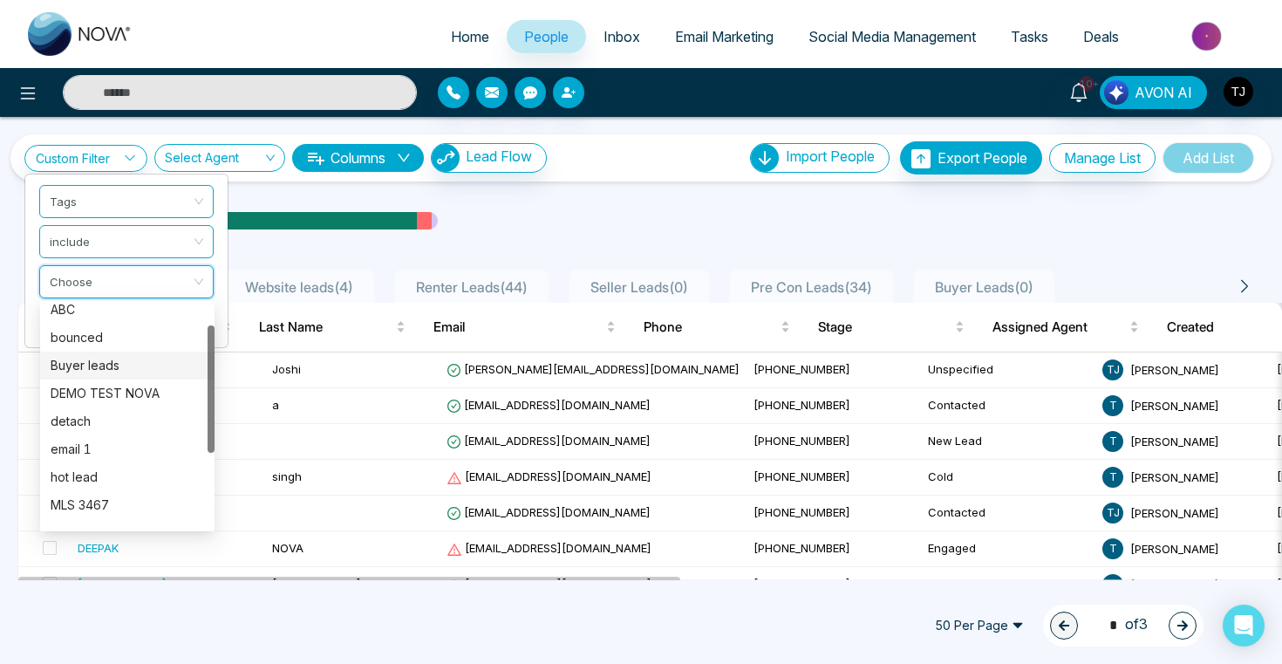
click at [100, 365] on div "Buyer leads" at bounding box center [127, 365] width 153 height 19
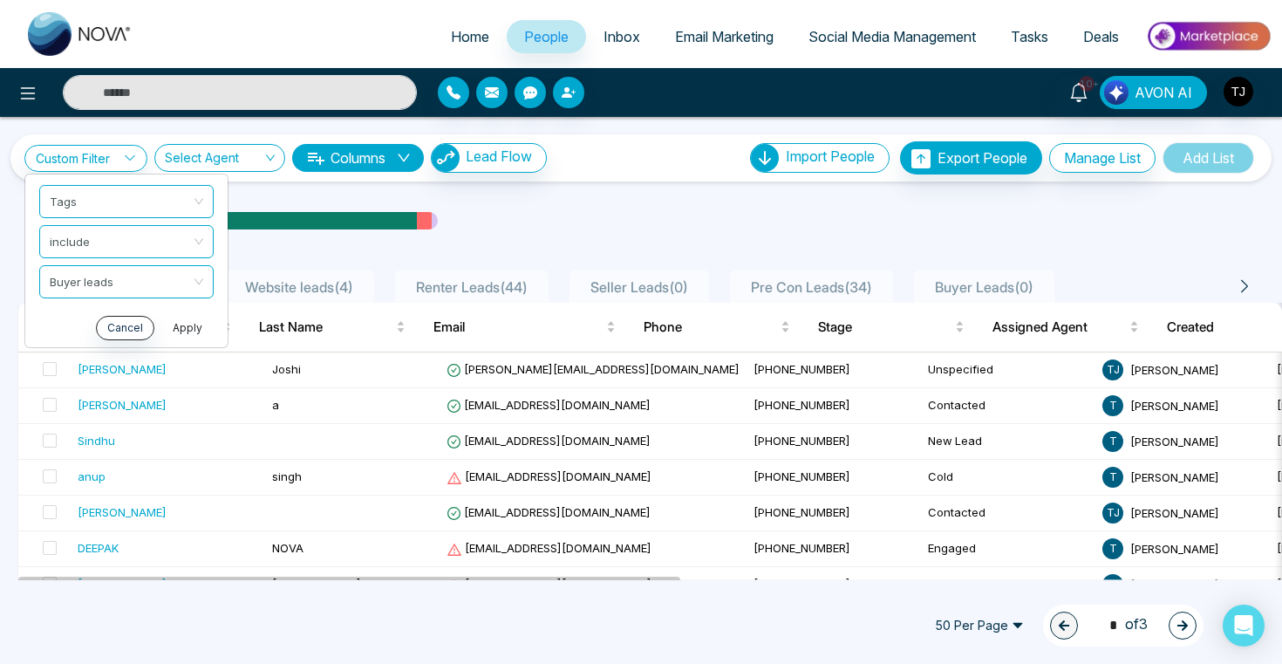
click at [186, 323] on button "Apply" at bounding box center [187, 328] width 52 height 24
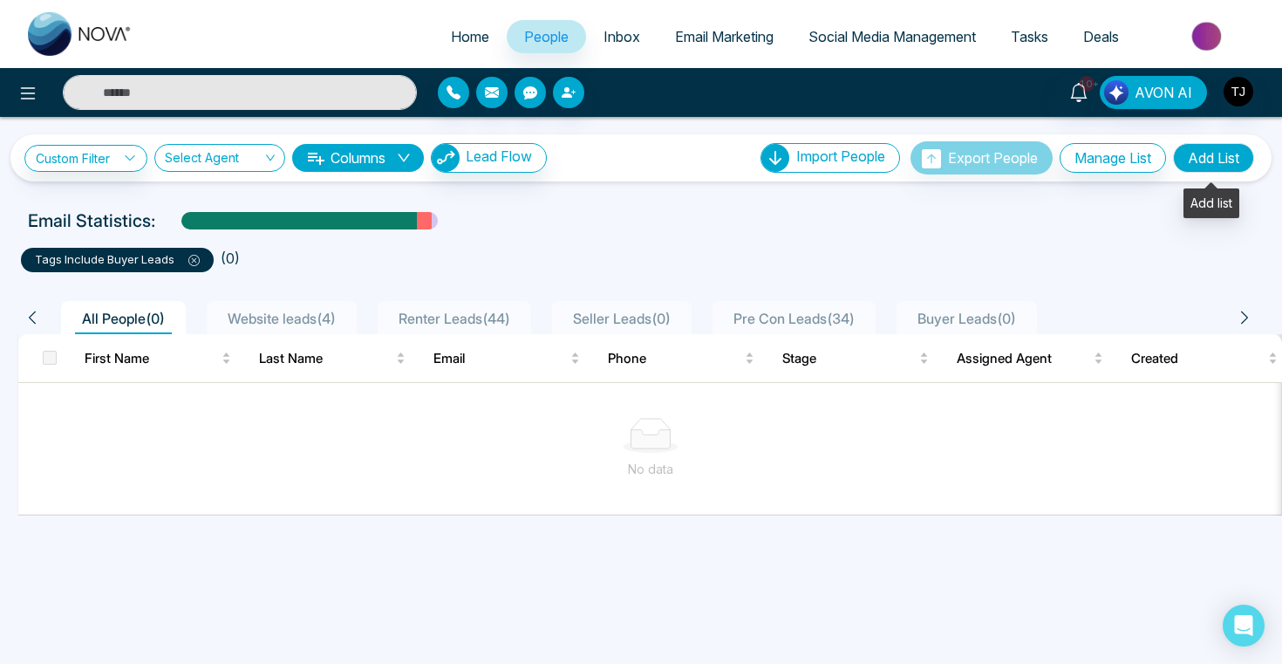
click at [1210, 159] on button "Add List" at bounding box center [1213, 158] width 81 height 30
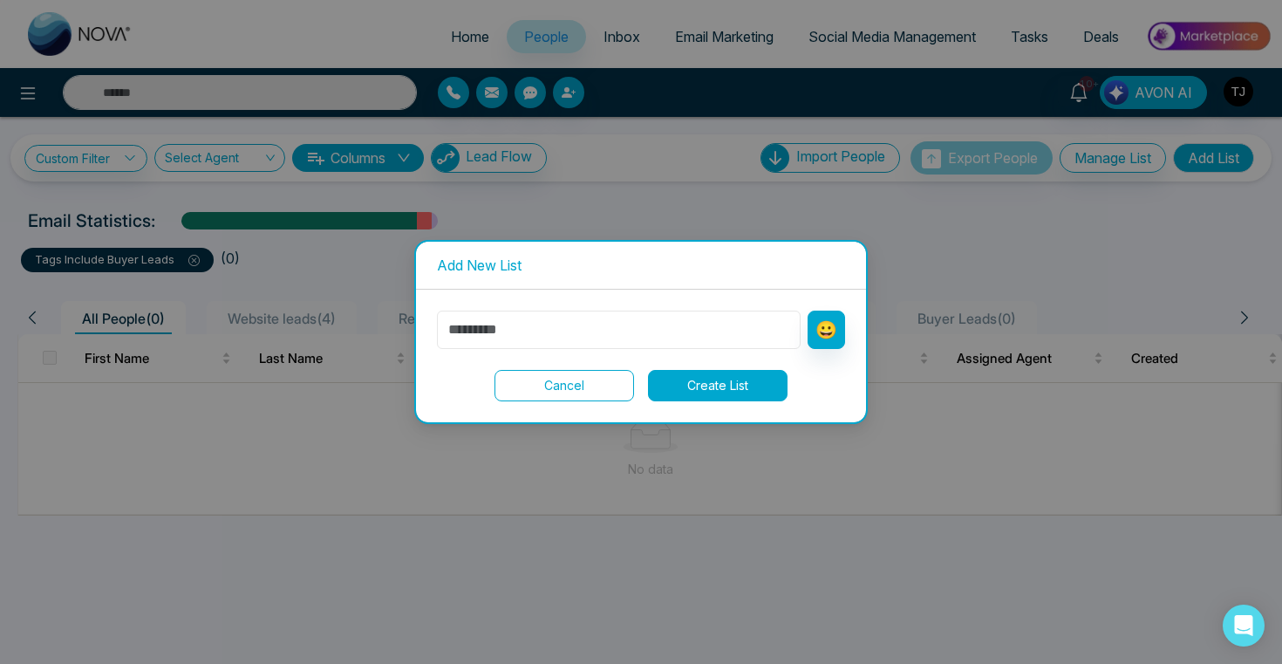
click at [673, 326] on input "text" at bounding box center [619, 329] width 364 height 38
type input "******"
click at [777, 388] on button "Create List" at bounding box center [718, 385] width 140 height 31
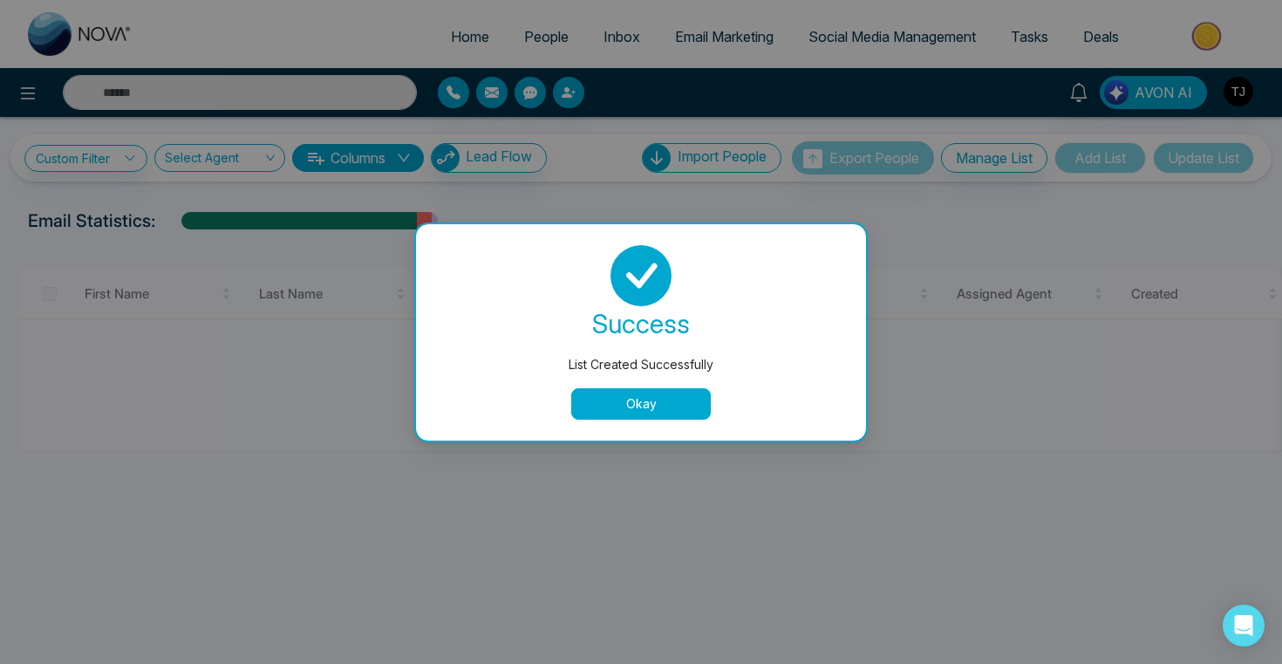
click at [663, 392] on button "Okay" at bounding box center [641, 403] width 140 height 31
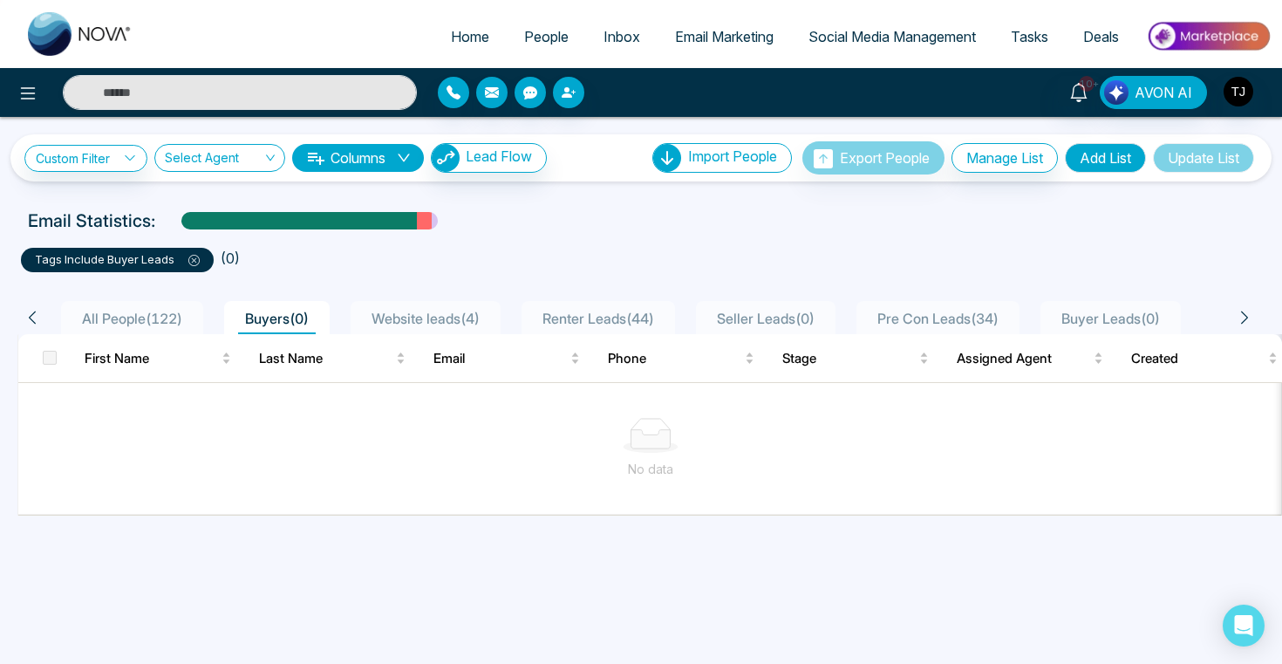
click at [78, 306] on li "All People ( 122 )" at bounding box center [132, 317] width 142 height 33
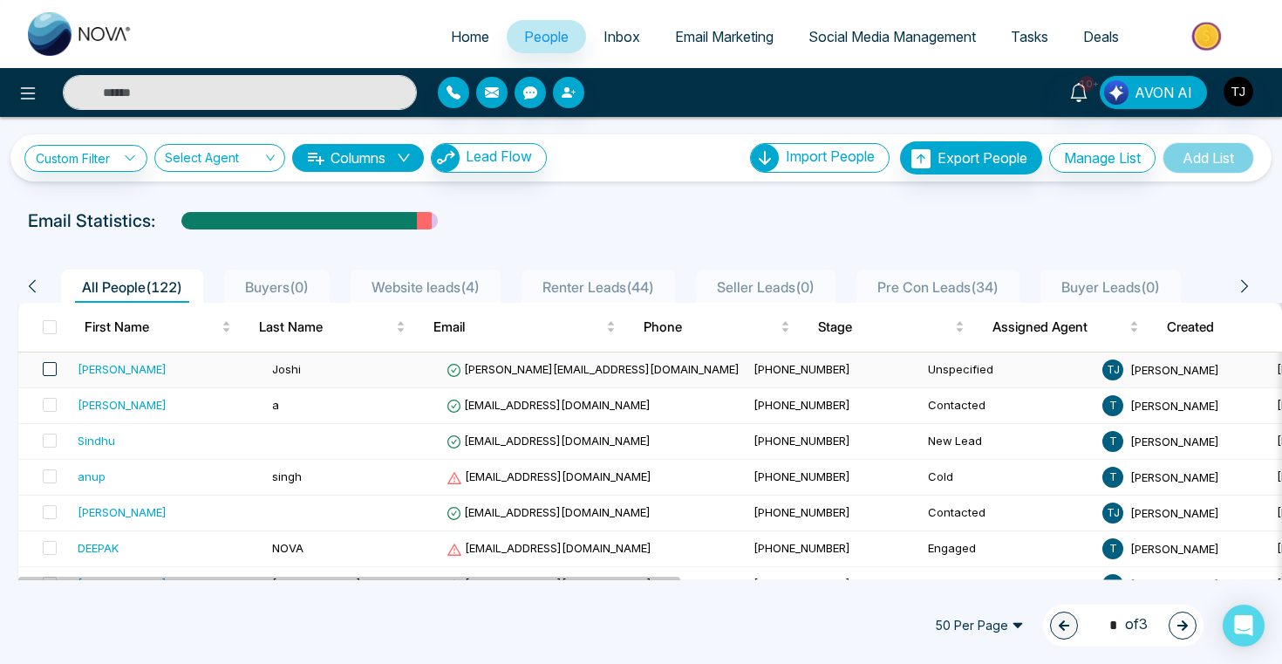
click at [55, 366] on span at bounding box center [50, 369] width 14 height 14
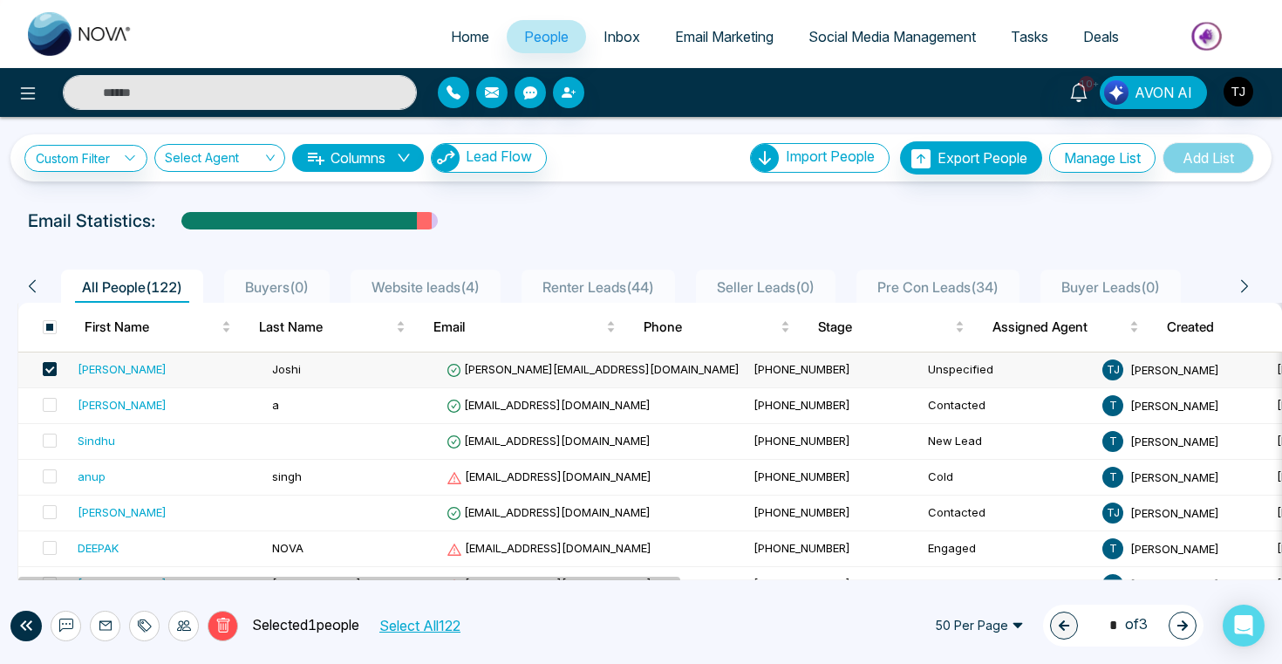
click at [142, 630] on icon at bounding box center [142, 626] width 8 height 12
click at [129, 556] on link "Add Tags" at bounding box center [101, 558] width 56 height 15
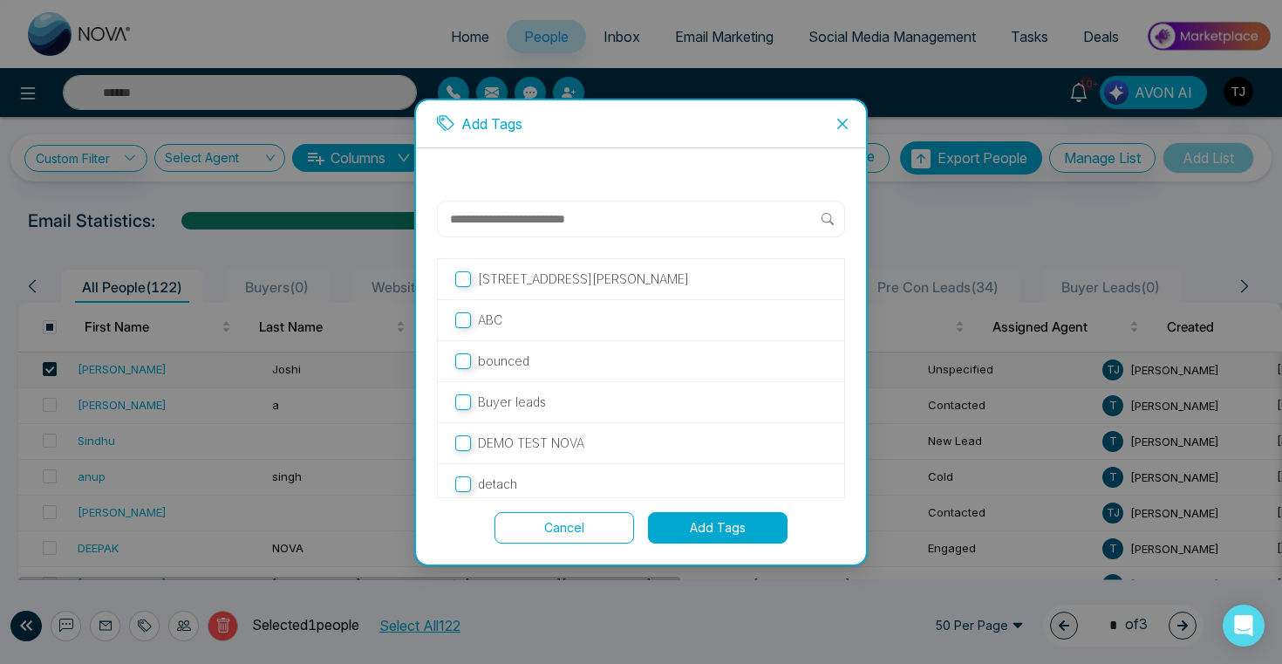
click at [499, 407] on p "Buyer leads" at bounding box center [512, 401] width 68 height 19
click at [732, 525] on button "Add Tags" at bounding box center [718, 527] width 140 height 31
click at [639, 535] on div "Cancel Add Tags" at bounding box center [641, 527] width 408 height 31
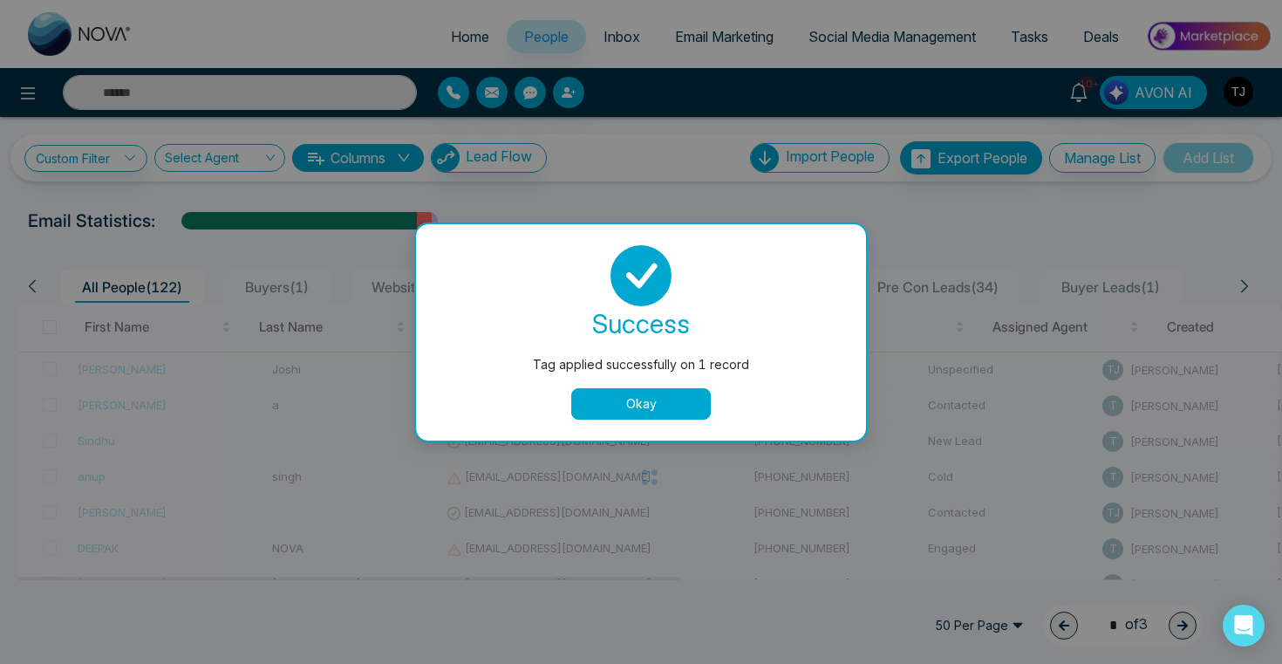
click at [649, 402] on button "Okay" at bounding box center [641, 403] width 140 height 31
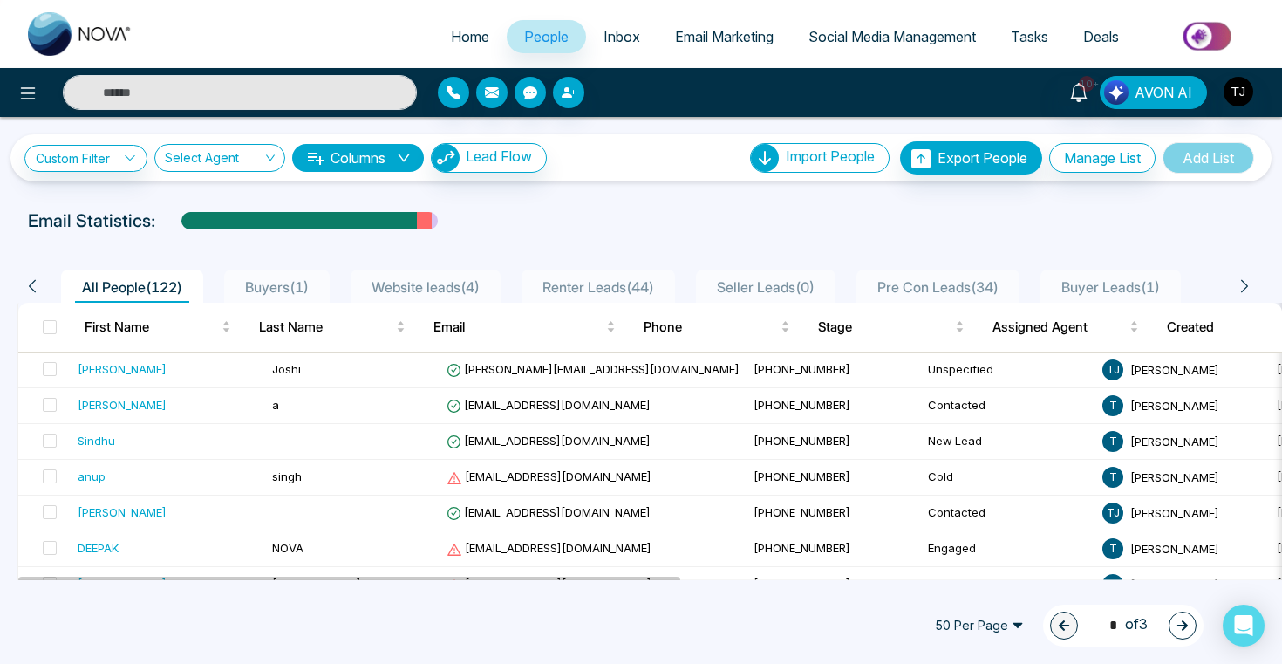
click at [283, 283] on span "Buyers ( 1 )" at bounding box center [277, 286] width 78 height 17
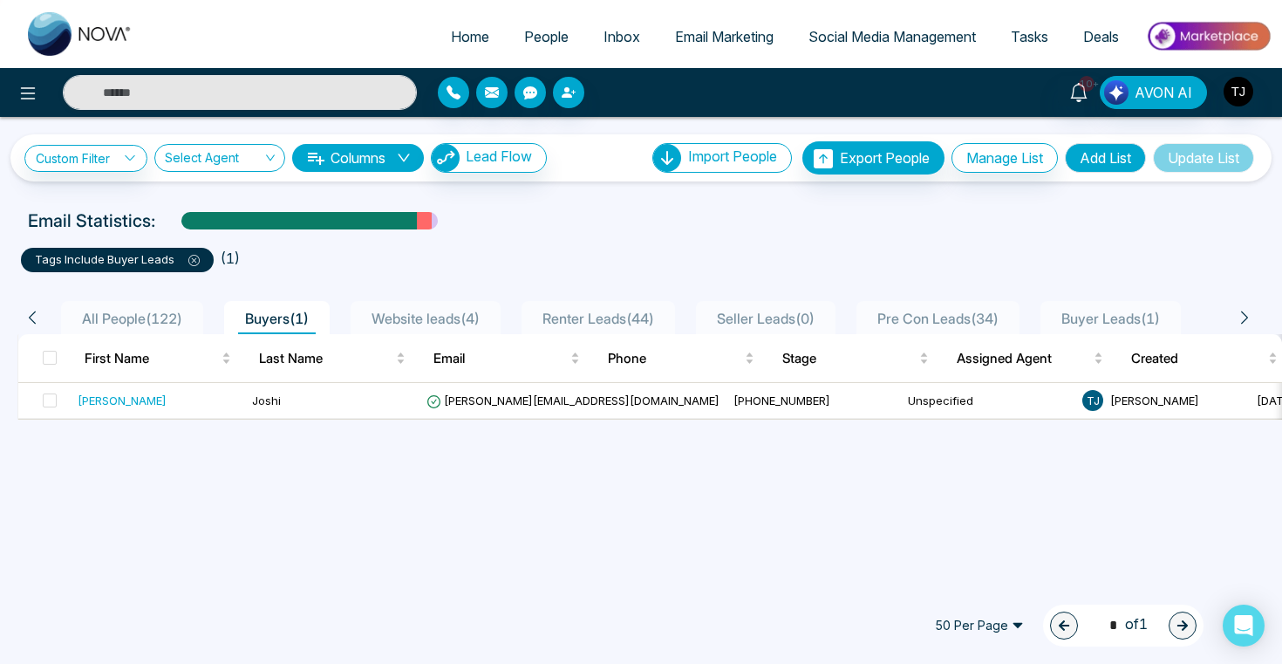
click at [708, 37] on span "Email Marketing" at bounding box center [724, 36] width 99 height 17
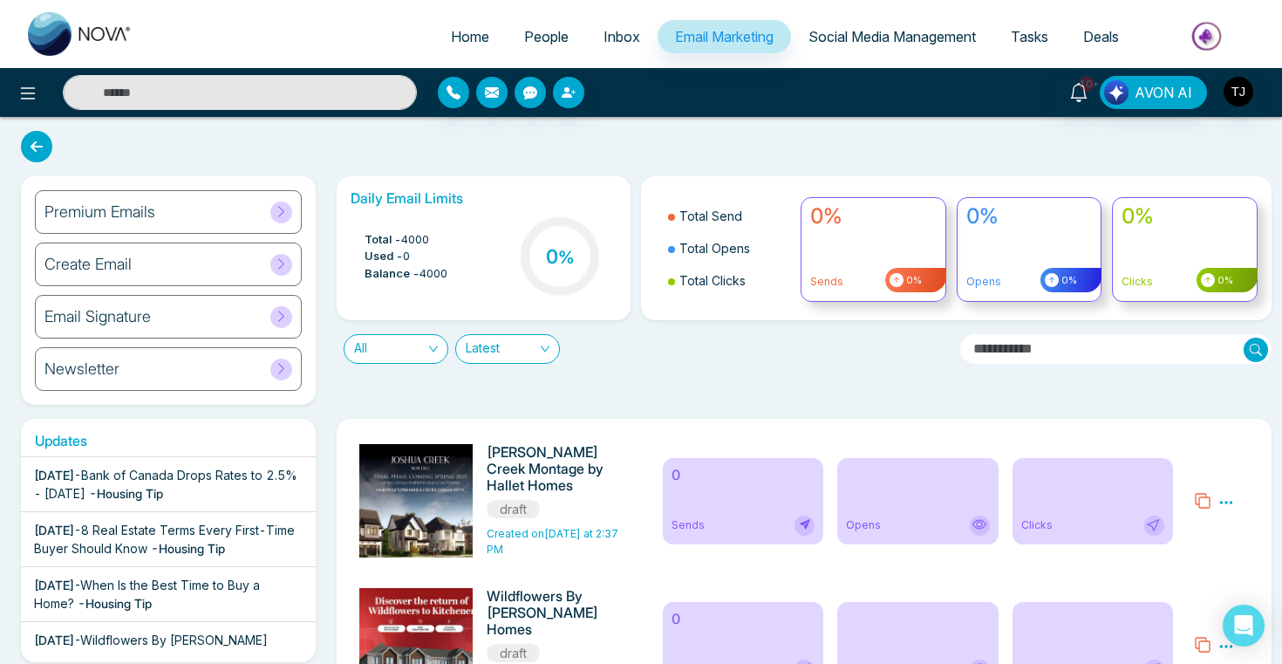
click at [95, 261] on h6 "Create Email" at bounding box center [87, 264] width 87 height 19
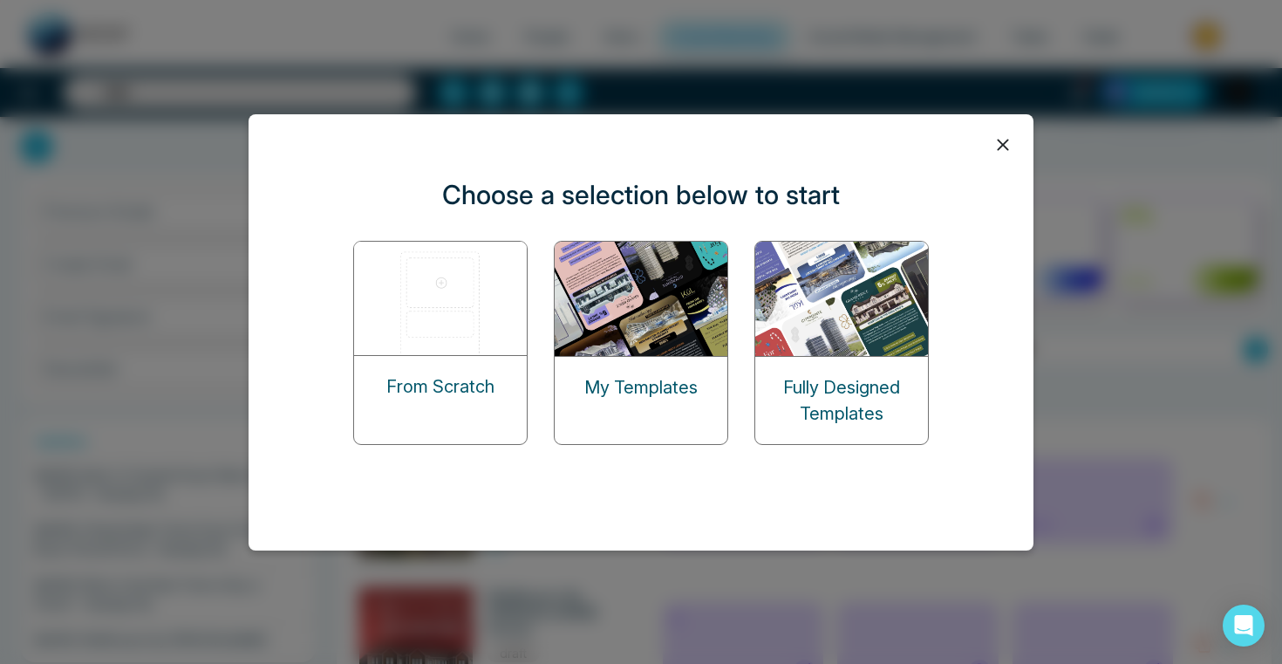
click at [373, 287] on img at bounding box center [441, 298] width 174 height 113
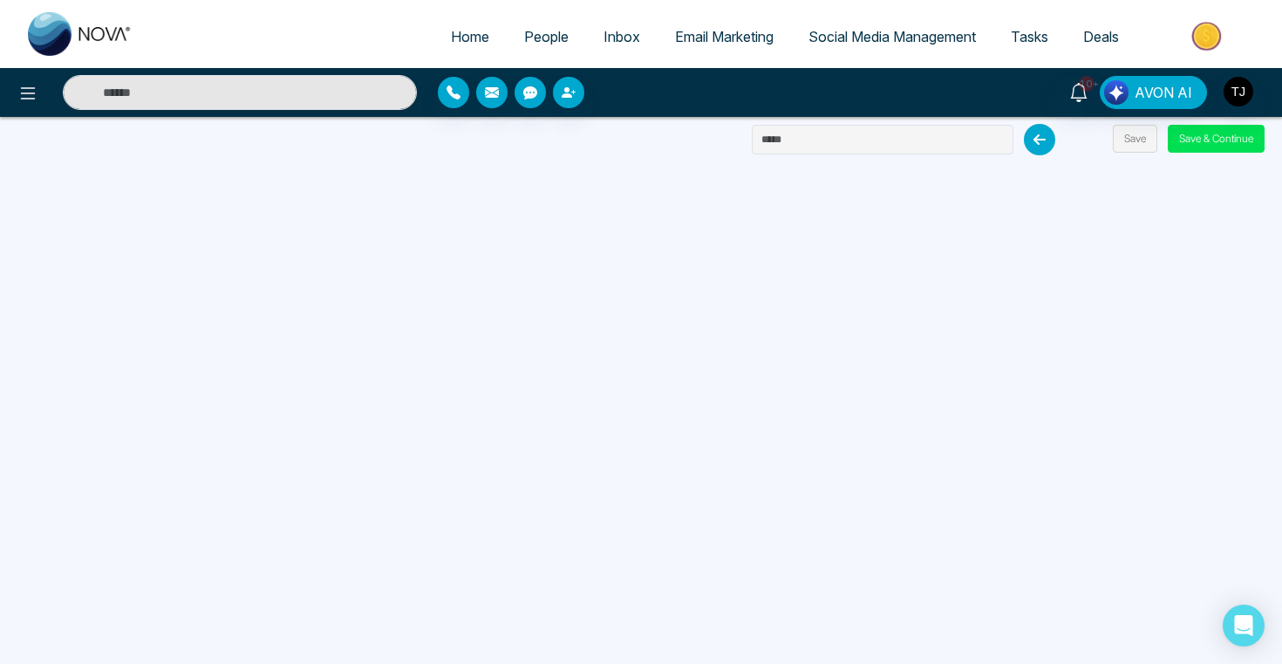
click at [681, 39] on span "Email Marketing" at bounding box center [724, 36] width 99 height 17
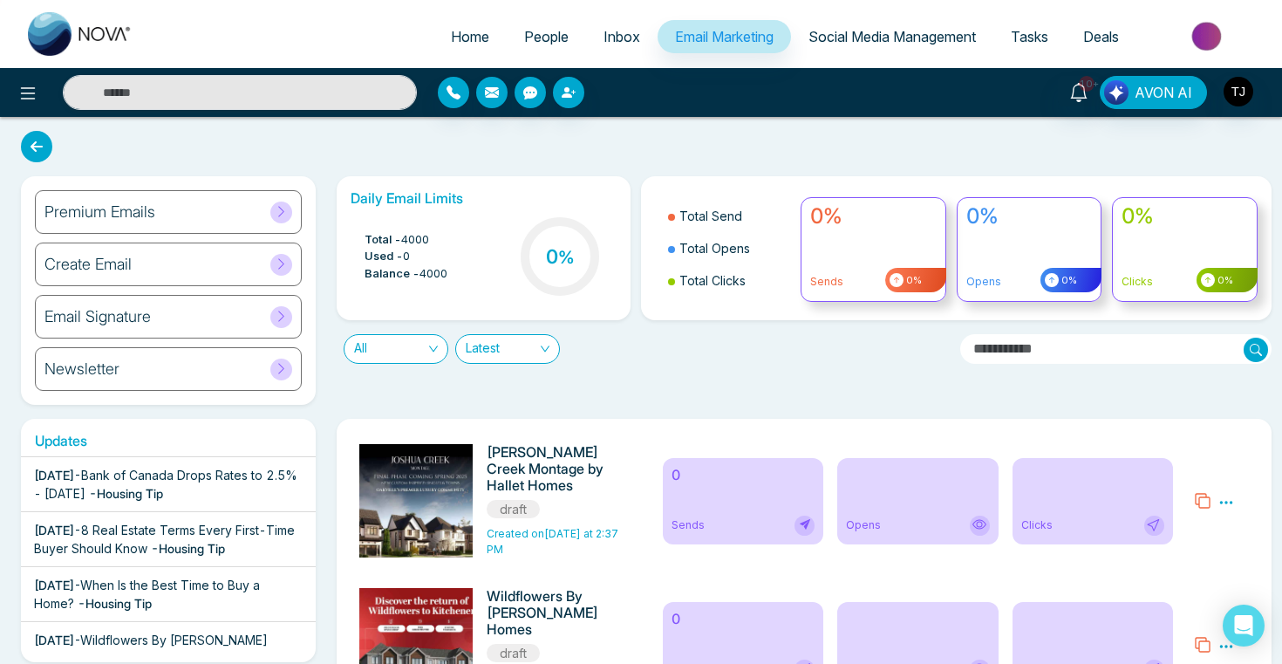
click at [147, 220] on h6 "Premium Emails" at bounding box center [99, 211] width 111 height 19
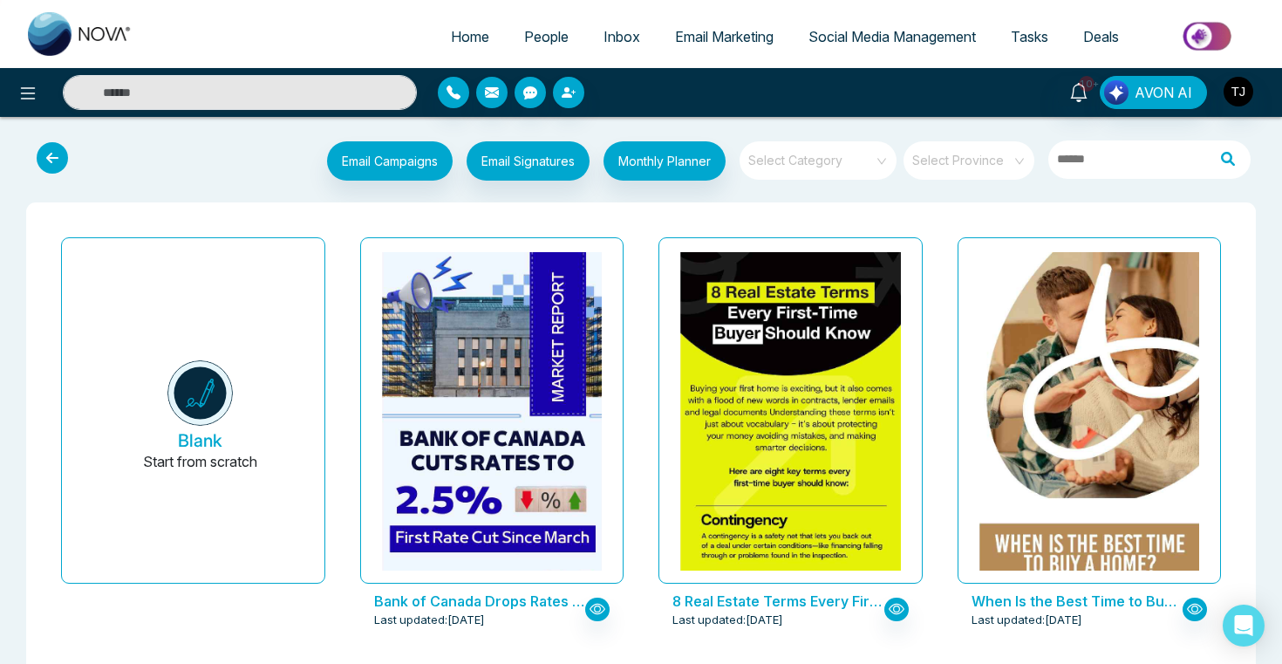
scroll to position [26, 0]
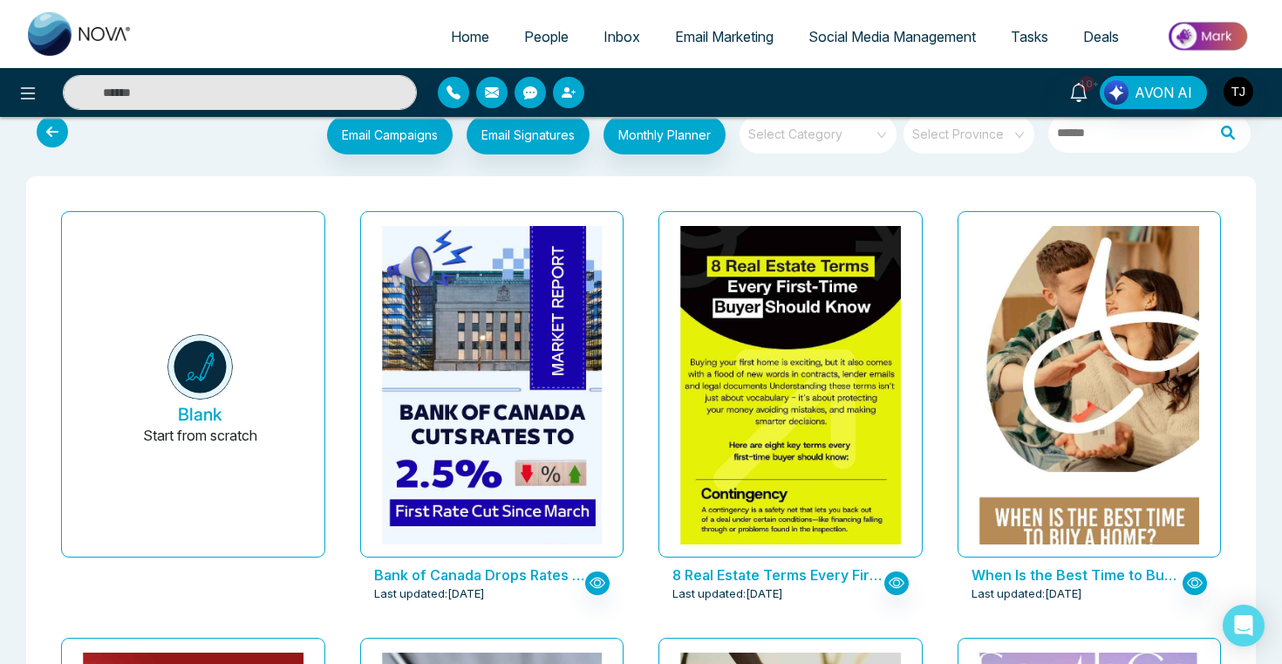
click at [801, 147] on span at bounding box center [812, 134] width 126 height 38
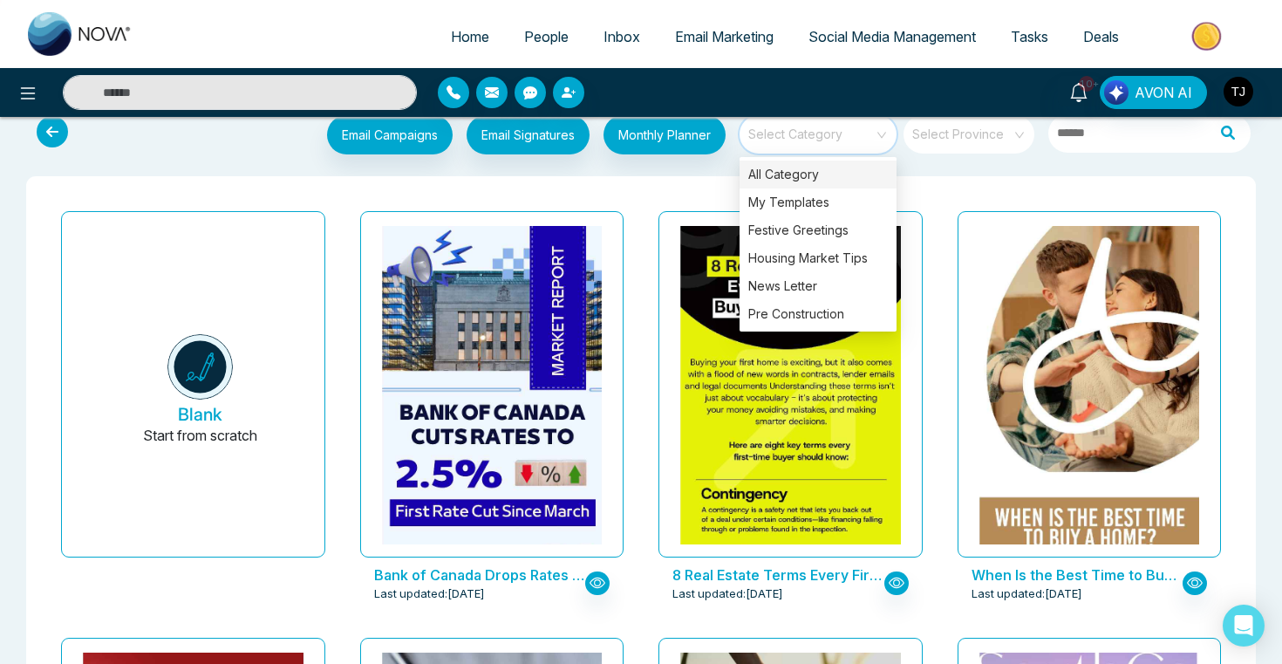
scroll to position [0, 0]
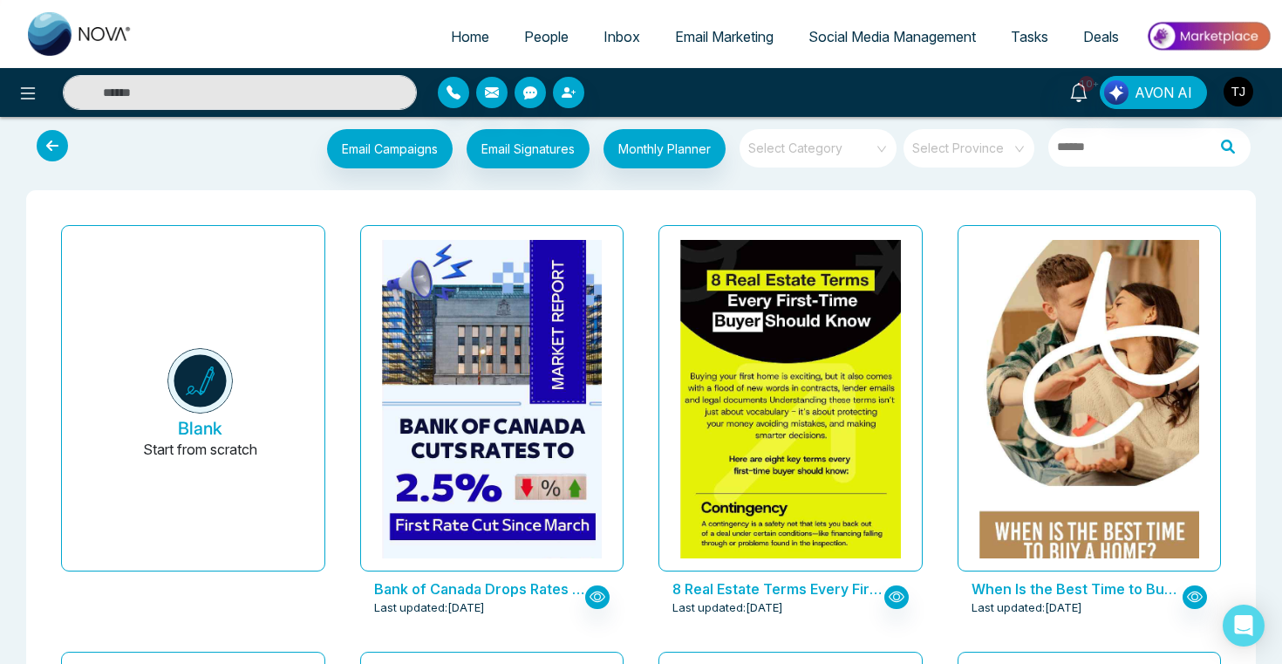
scroll to position [15, 0]
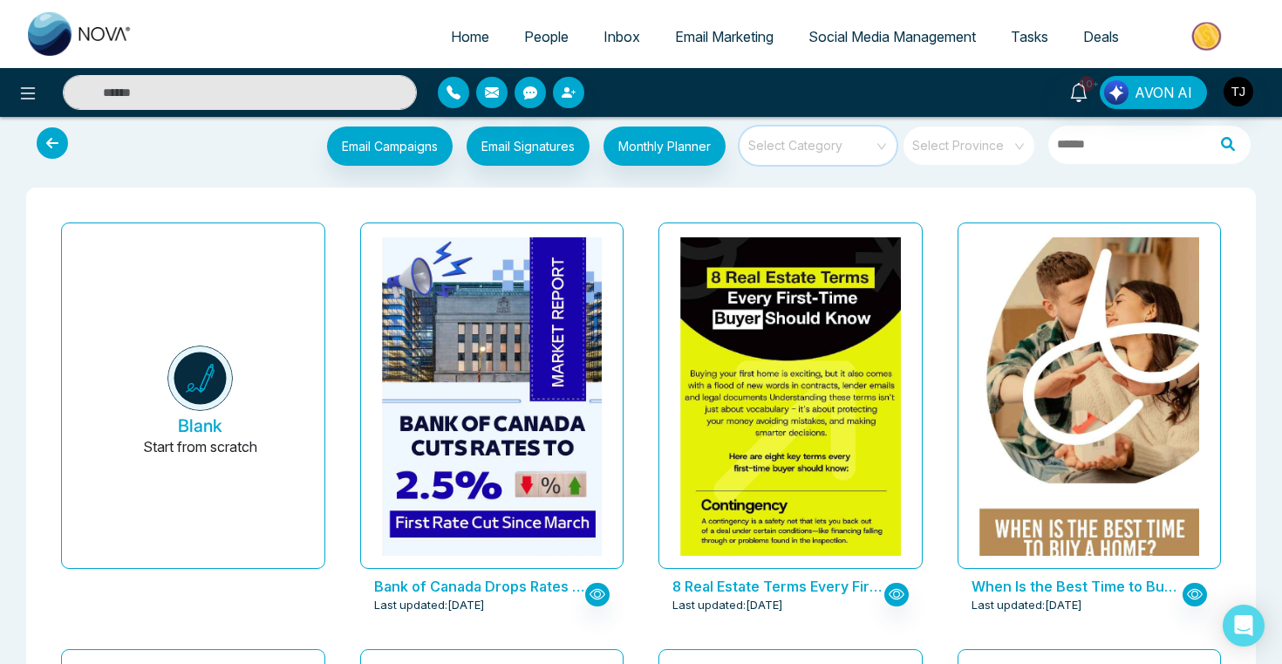
click at [866, 143] on input "search" at bounding box center [812, 139] width 126 height 26
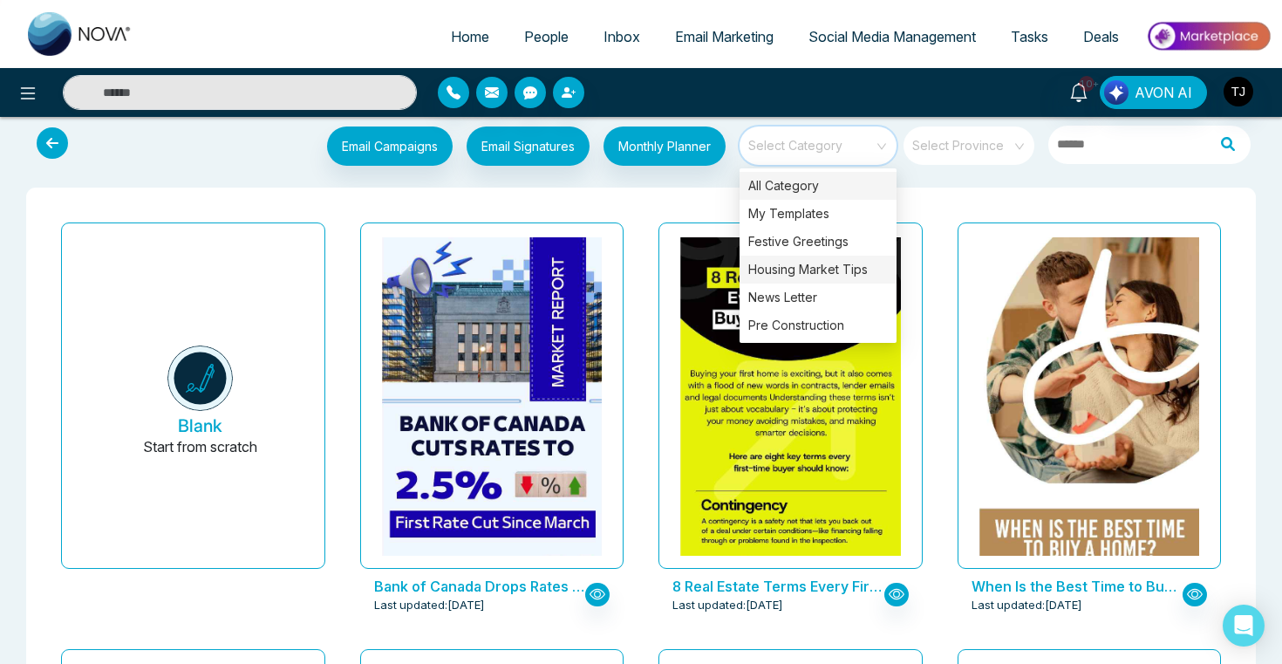
click at [840, 263] on div "Housing Market Tips" at bounding box center [817, 270] width 157 height 28
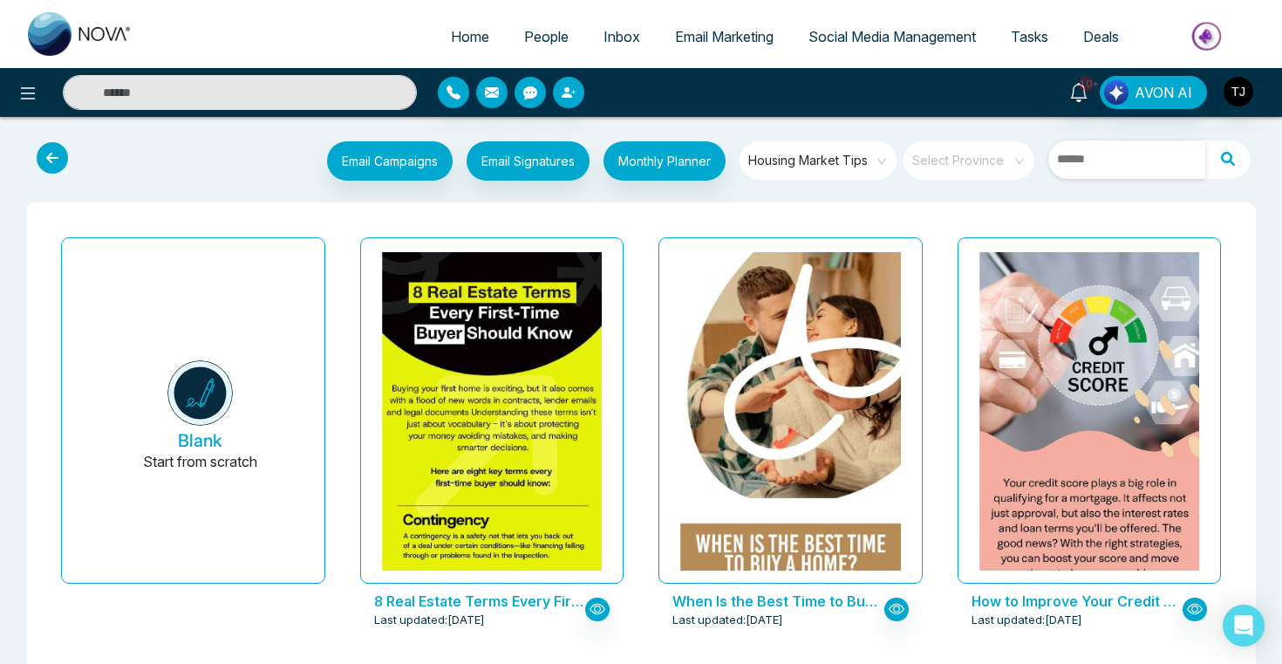
click at [1105, 156] on input "text" at bounding box center [1126, 159] width 157 height 38
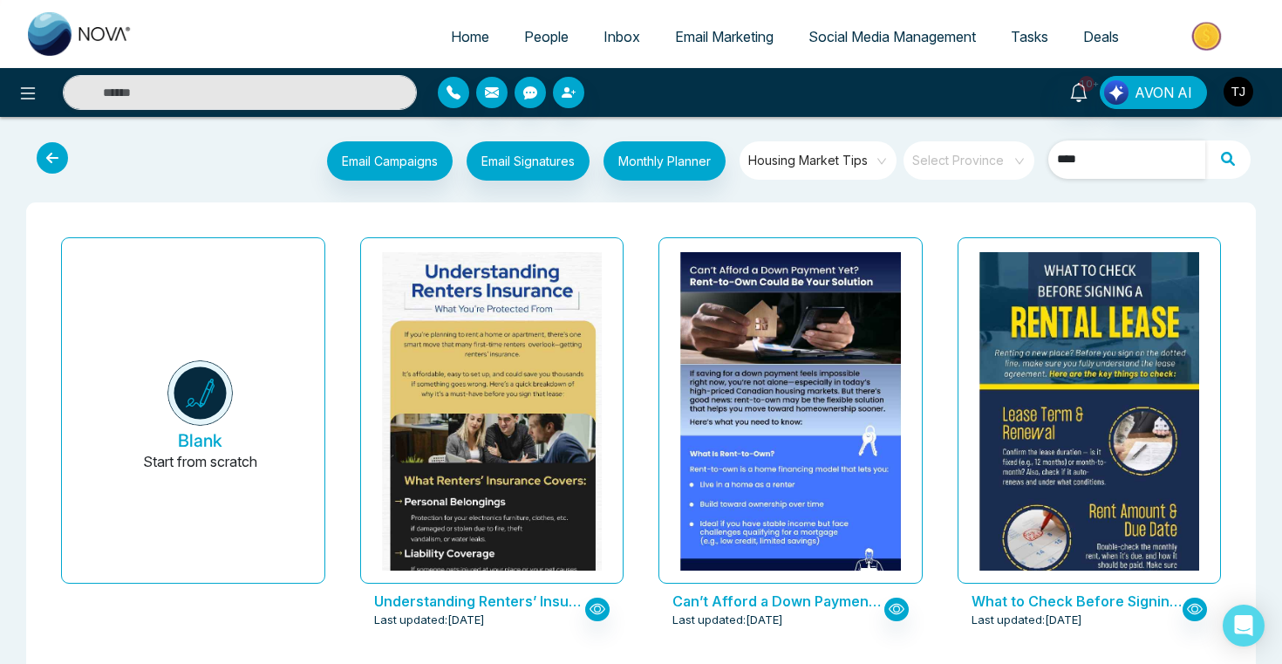
type input "****"
click at [1240, 98] on img "button" at bounding box center [1238, 92] width 30 height 30
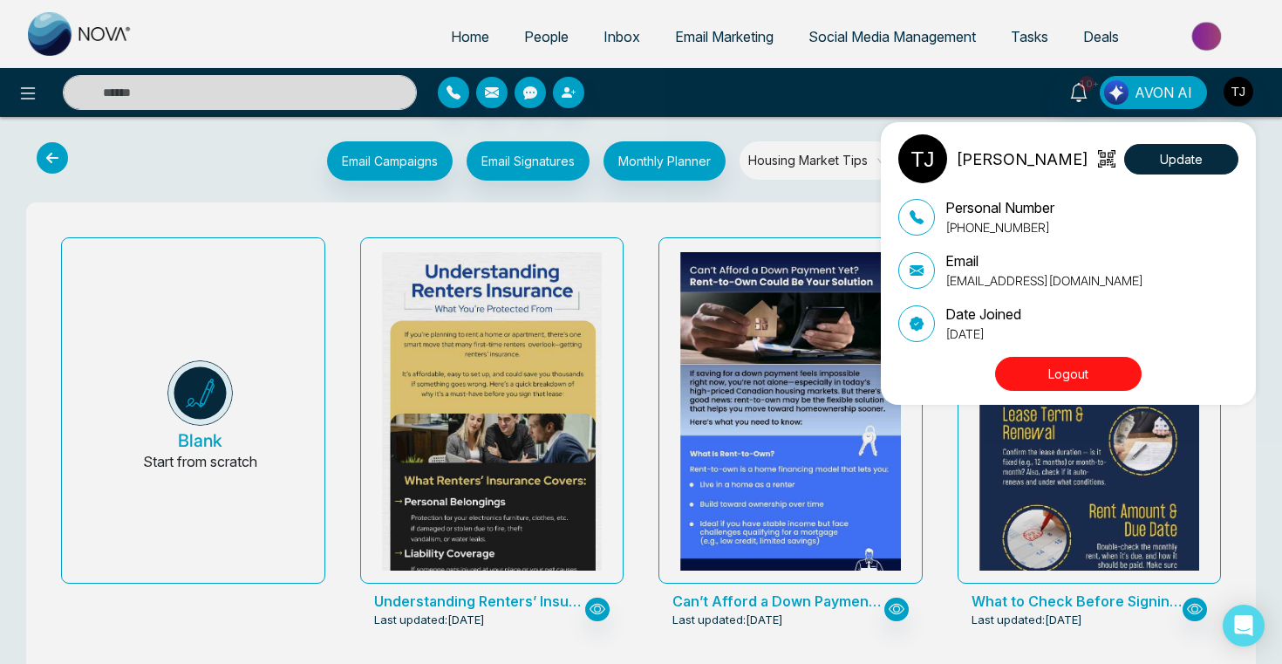
click at [1065, 378] on button "Logout" at bounding box center [1068, 374] width 147 height 34
